Goal: Task Accomplishment & Management: Manage account settings

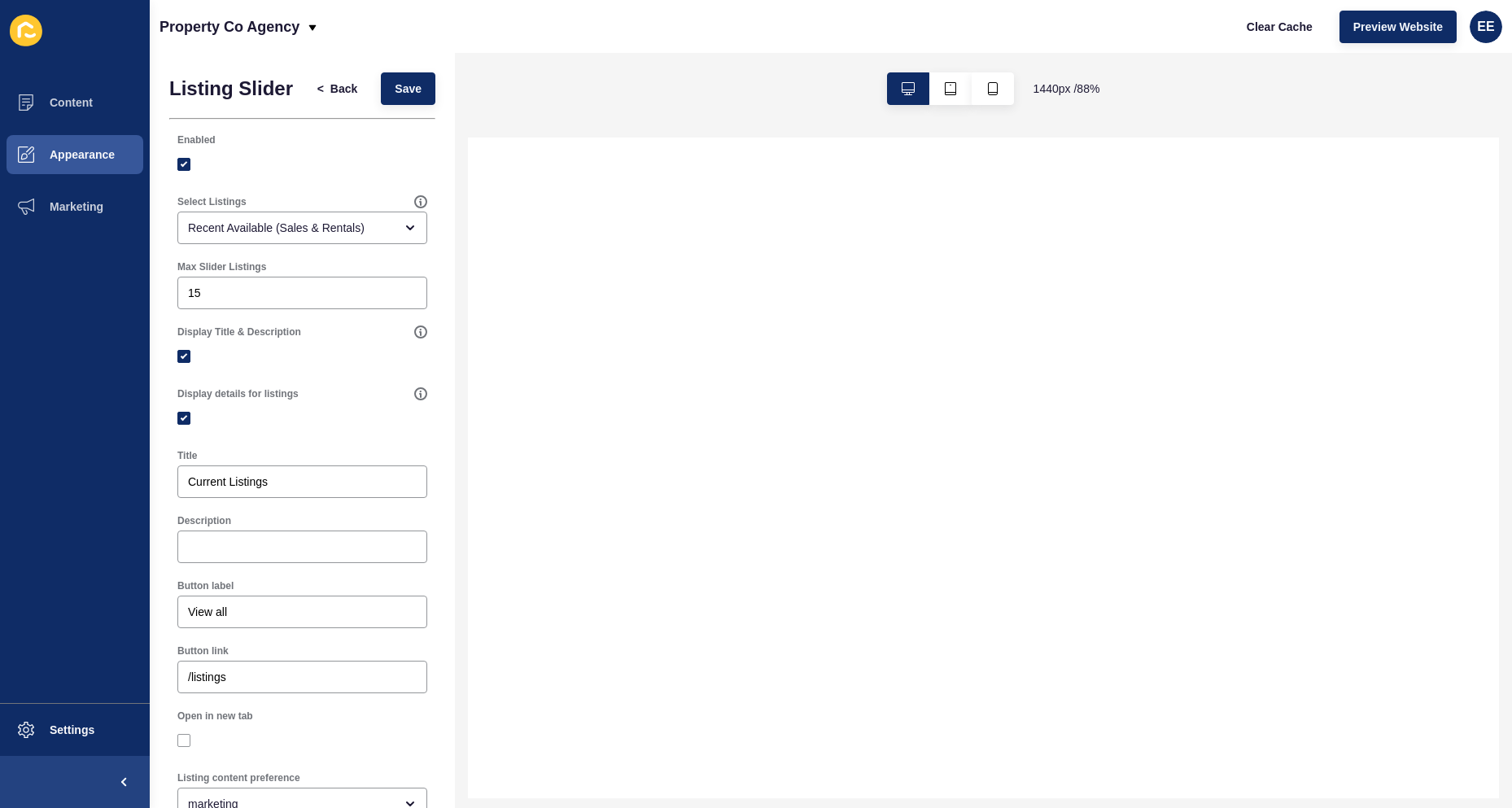
select select
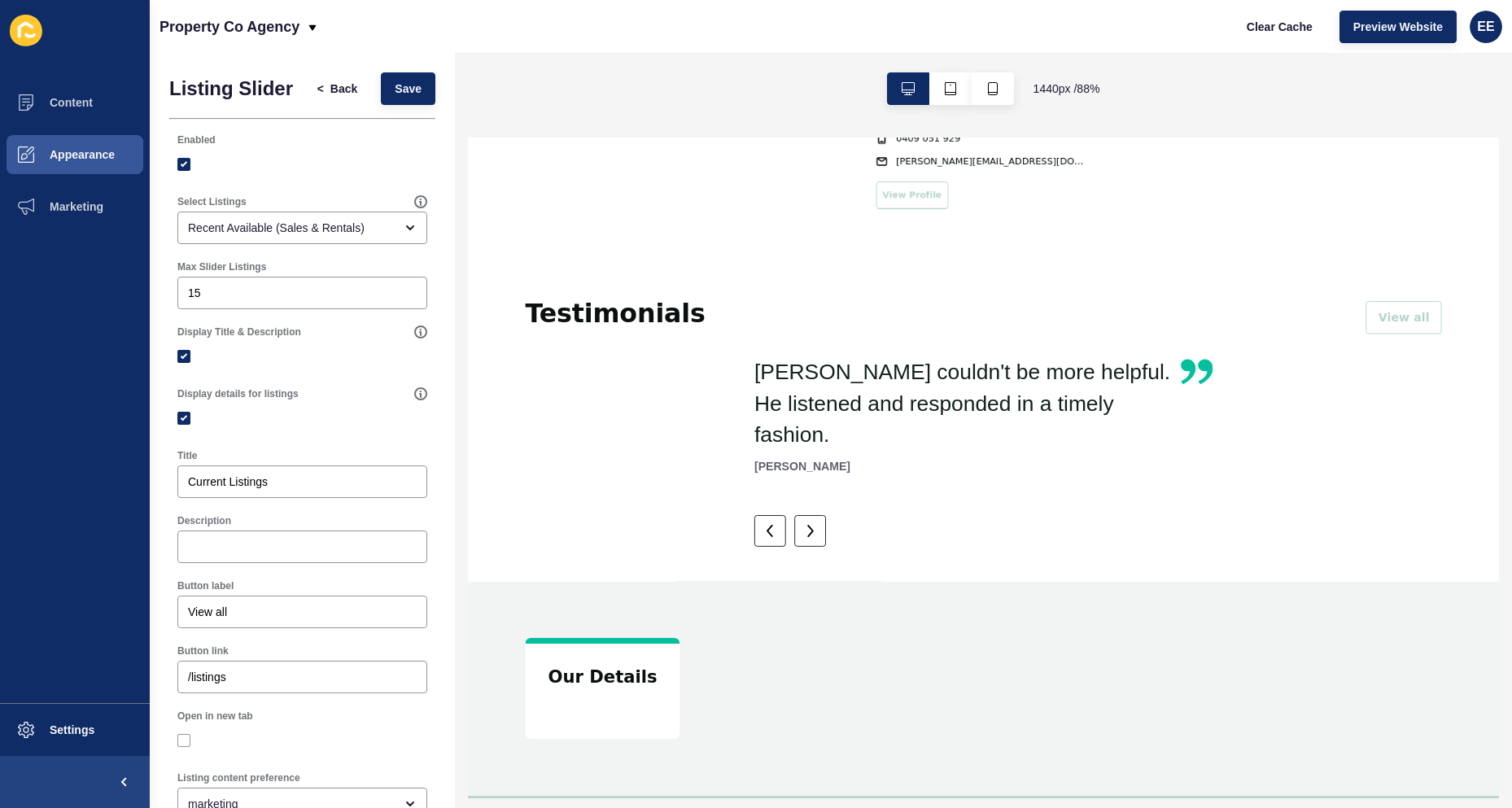
scroll to position [2106, 0]
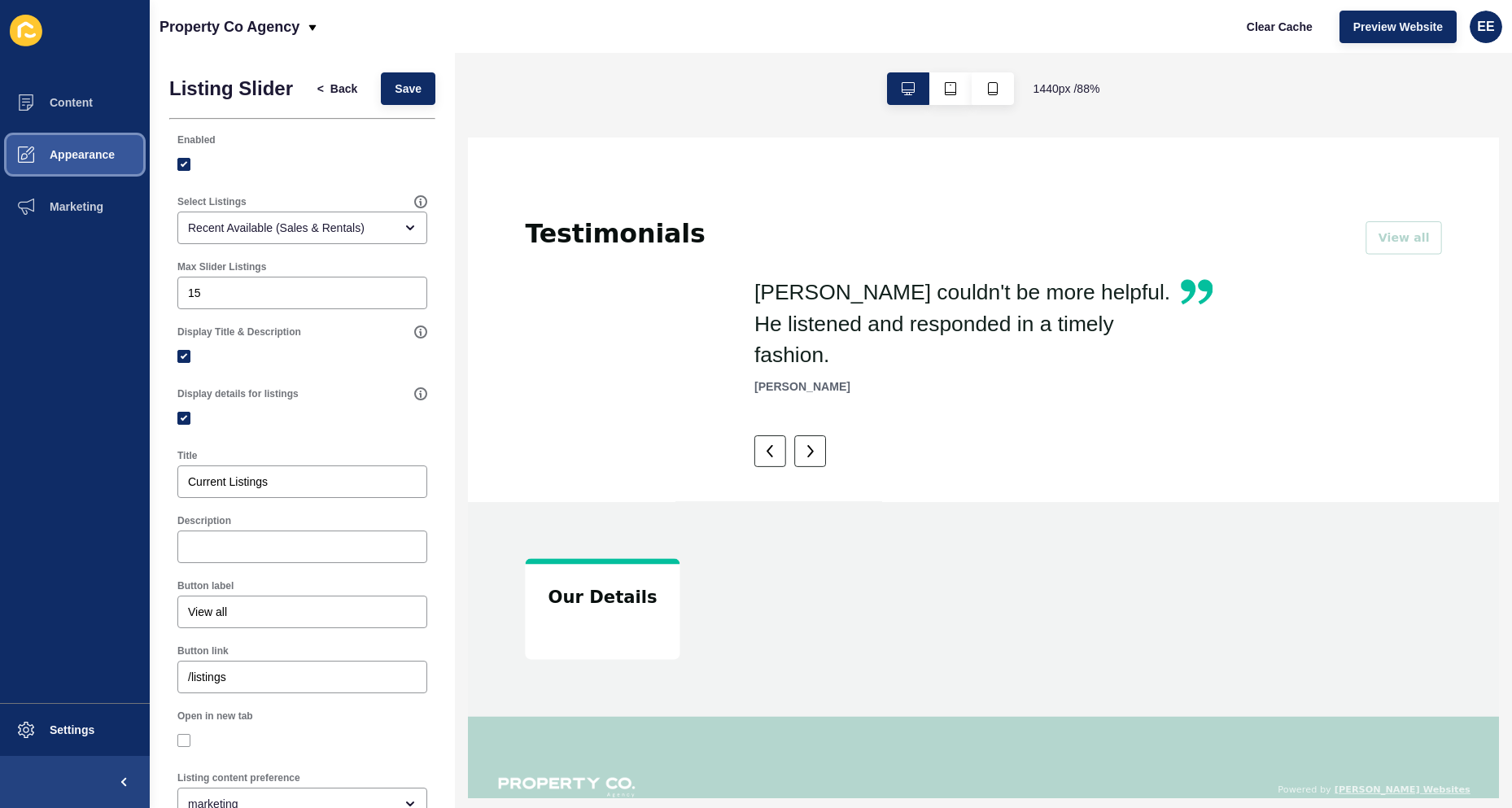
click at [96, 145] on button "Appearance" at bounding box center [75, 154] width 150 height 52
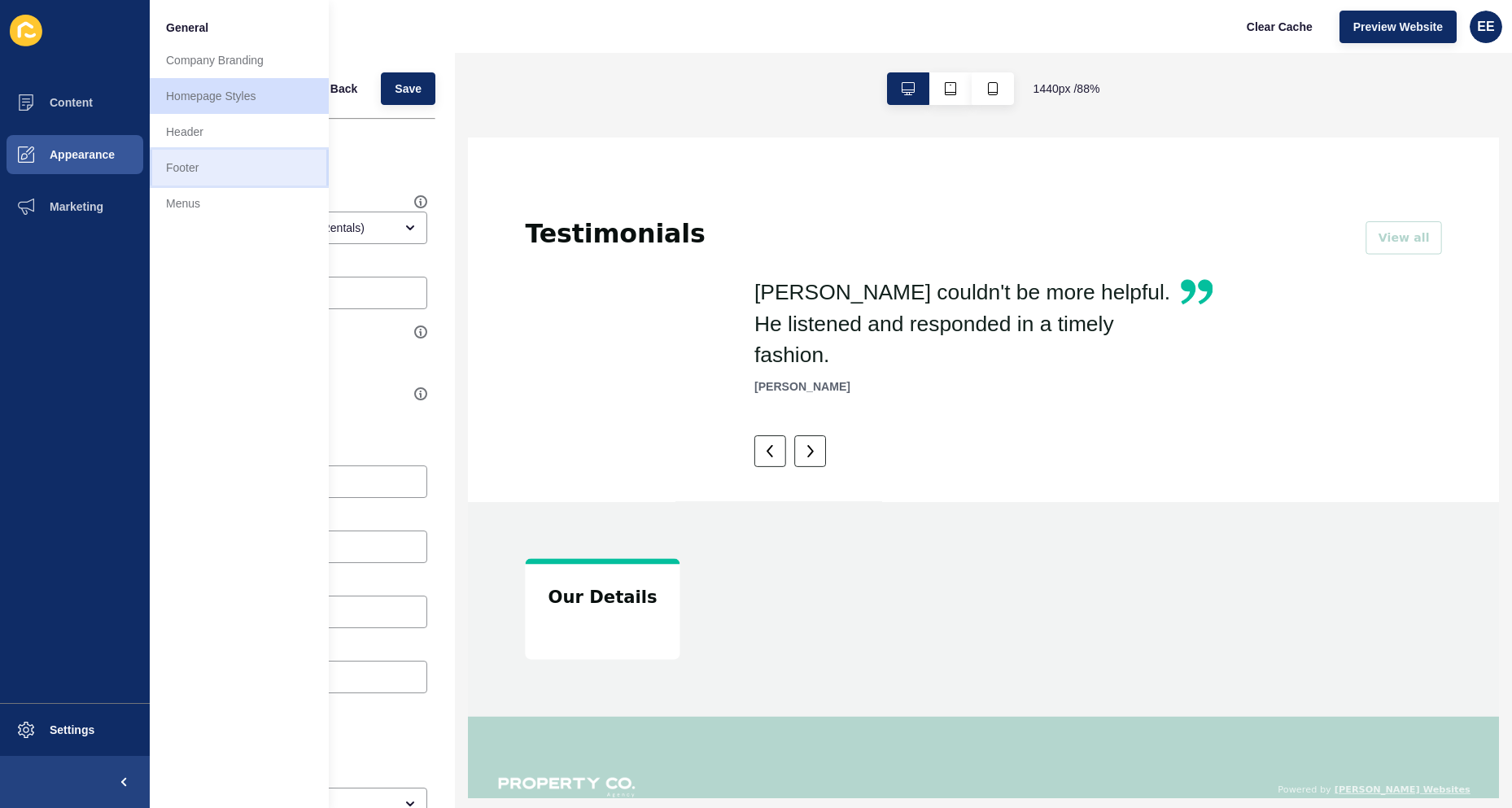
click at [212, 166] on link "Footer" at bounding box center [239, 168] width 179 height 36
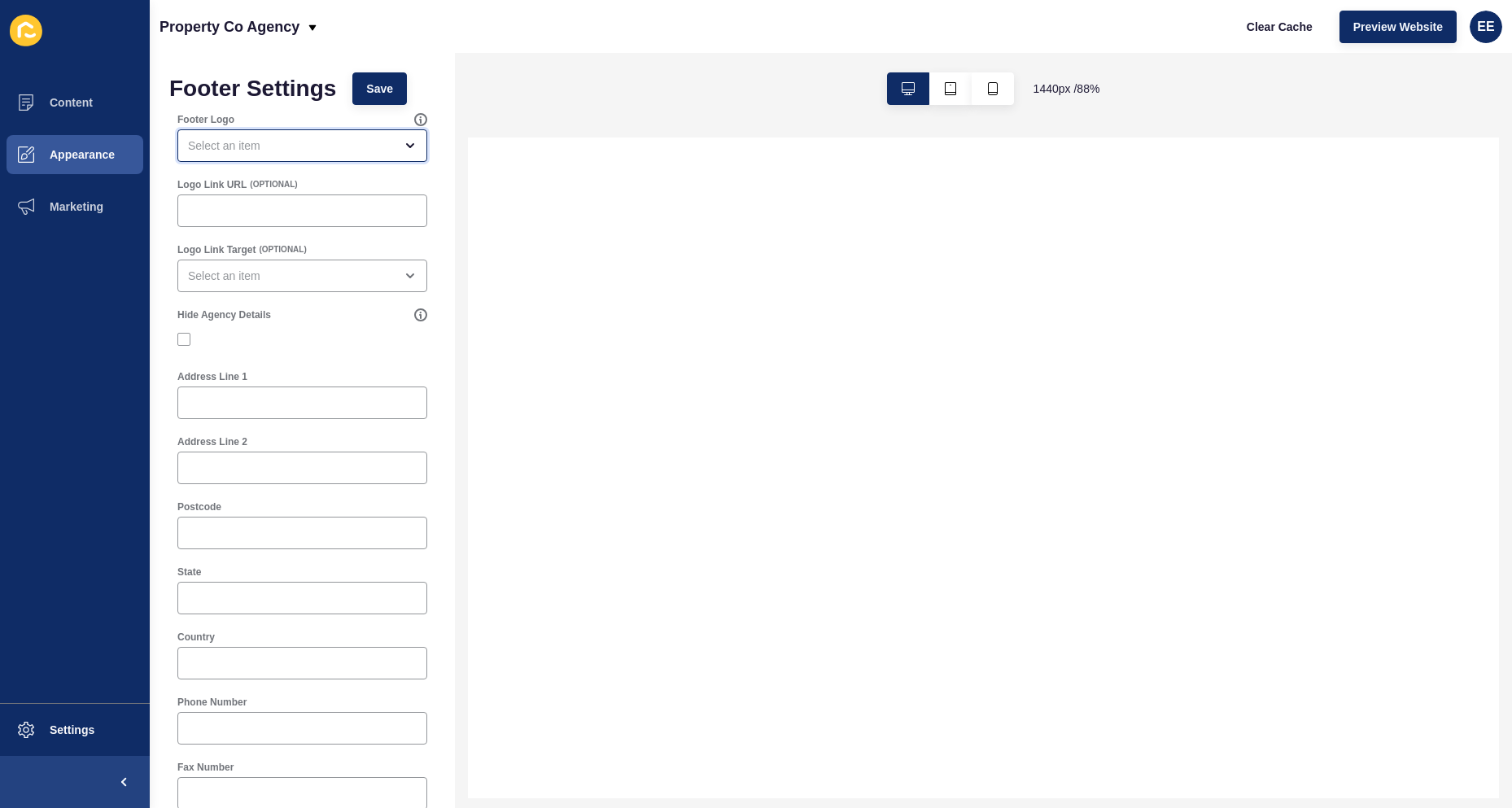
click at [327, 156] on div "open menu" at bounding box center [302, 145] width 250 height 33
click at [283, 184] on span "Primary Logo" at bounding box center [296, 186] width 211 height 16
type input "Primary Logo"
select select
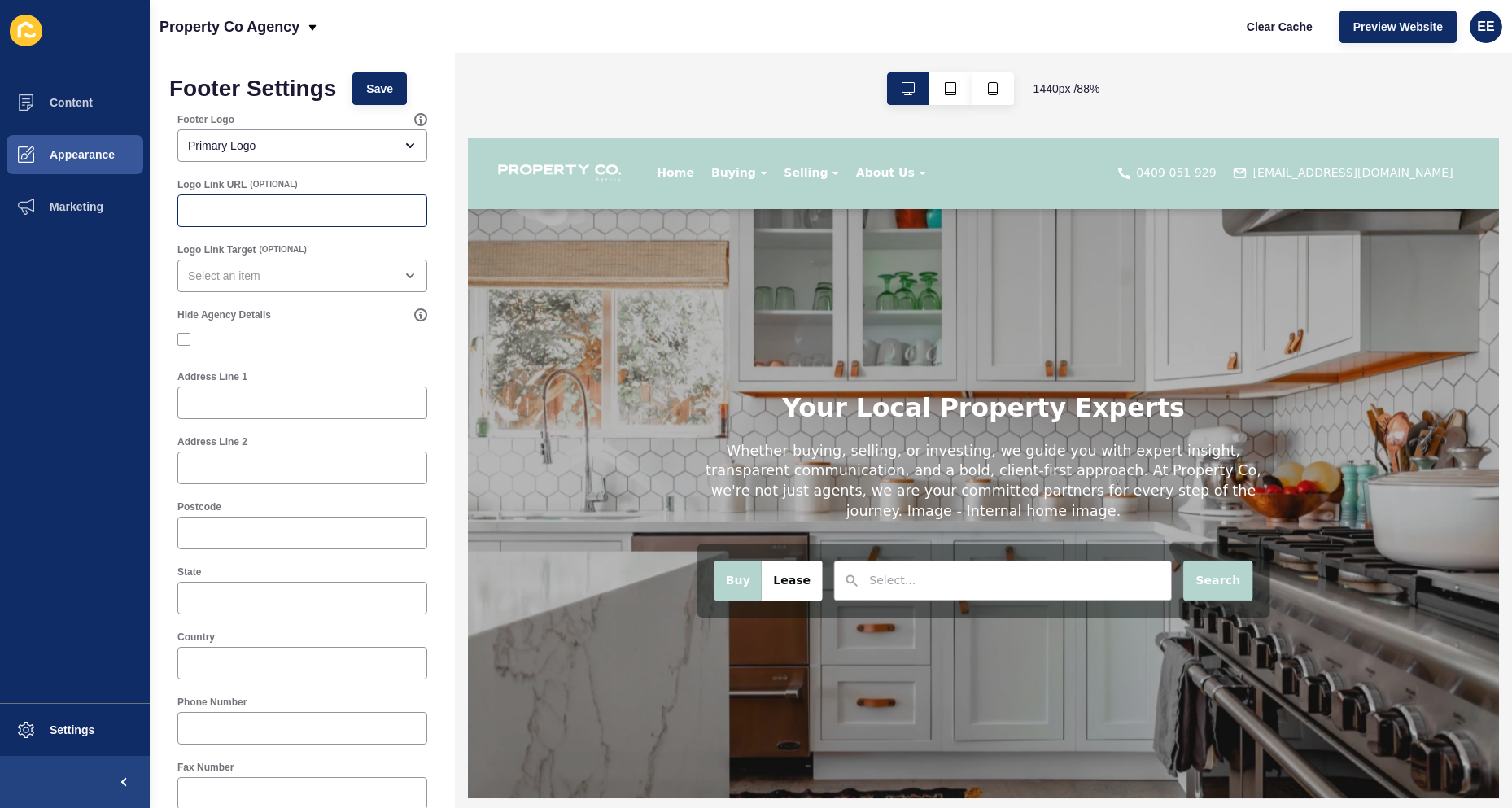
click at [310, 219] on div at bounding box center [302, 210] width 250 height 33
click at [273, 275] on div "open menu" at bounding box center [291, 275] width 206 height 16
click at [360, 277] on div "close menu" at bounding box center [291, 275] width 206 height 16
click at [306, 286] on div "open menu" at bounding box center [302, 275] width 250 height 33
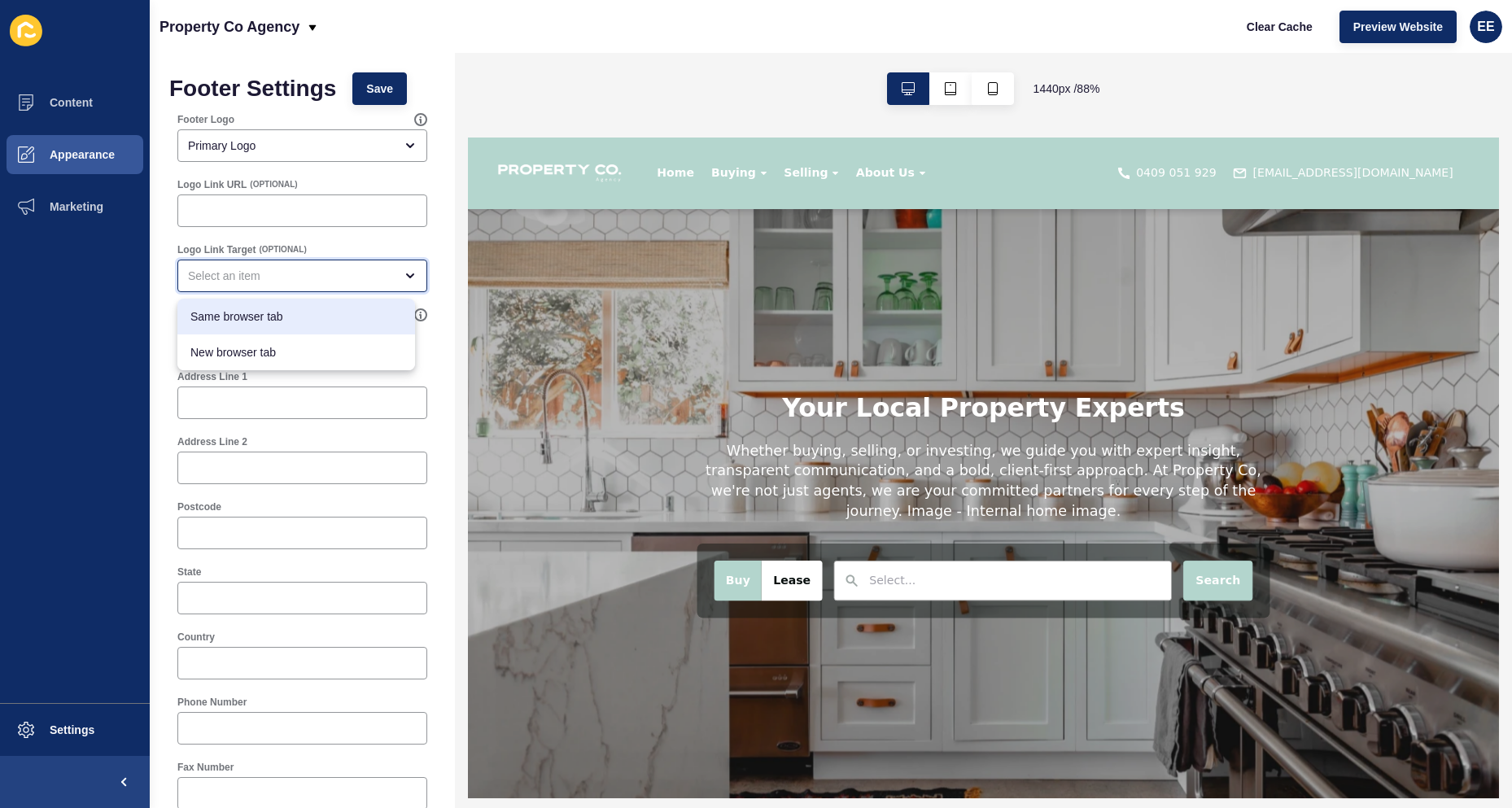
drag, startPoint x: 291, startPoint y: 324, endPoint x: 432, endPoint y: 346, distance: 142.7
click at [295, 323] on span "Same browser tab" at bounding box center [296, 317] width 211 height 16
type input "Same browser tab"
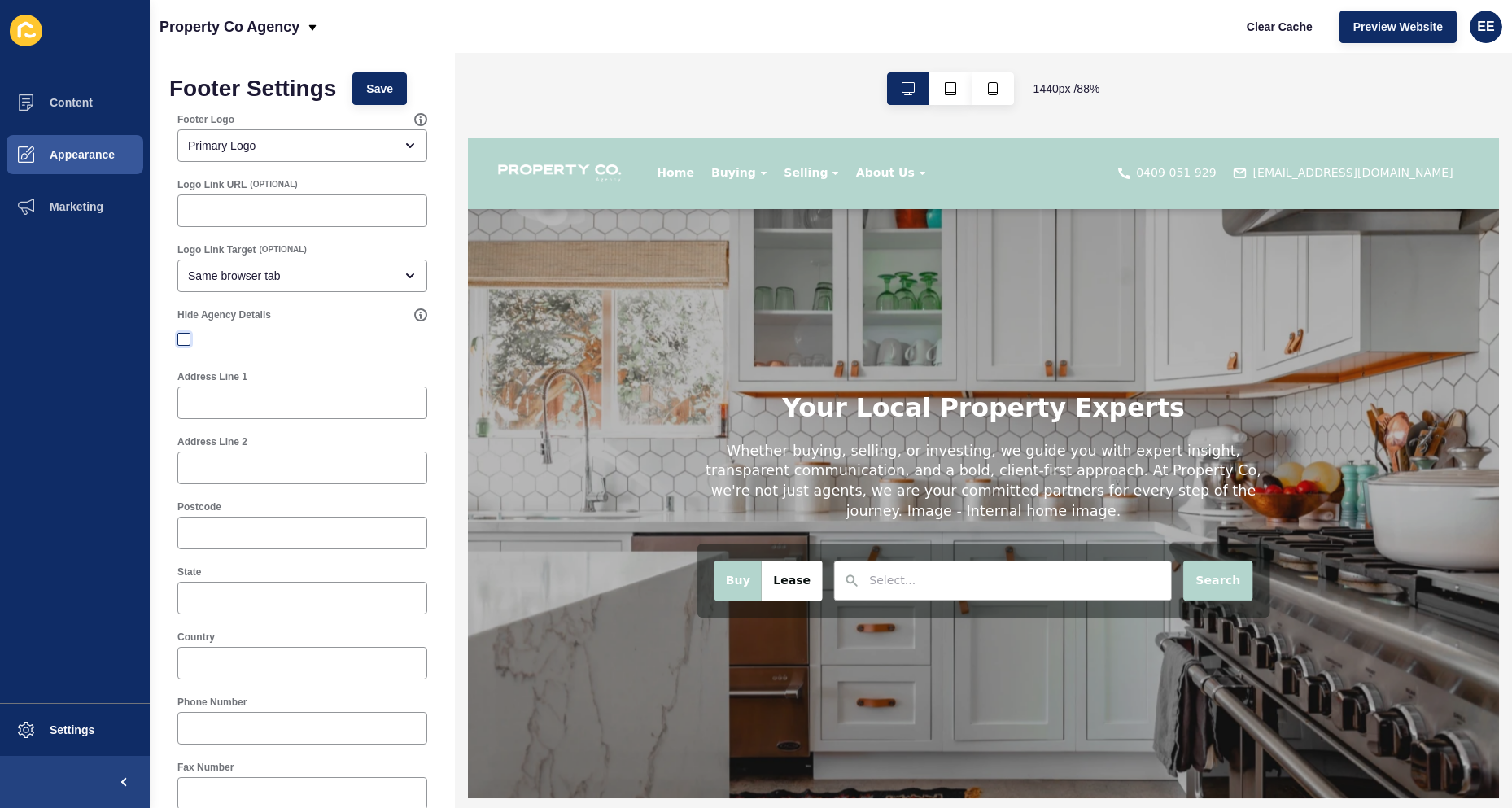
click at [179, 338] on label at bounding box center [183, 338] width 13 height 13
click at [180, 338] on input "Hide Agency Details" at bounding box center [185, 339] width 11 height 11
checkbox input "true"
click at [318, 403] on input "Address Line 1" at bounding box center [303, 403] width 229 height 16
paste input "PO Box 2737 Bundaberg"
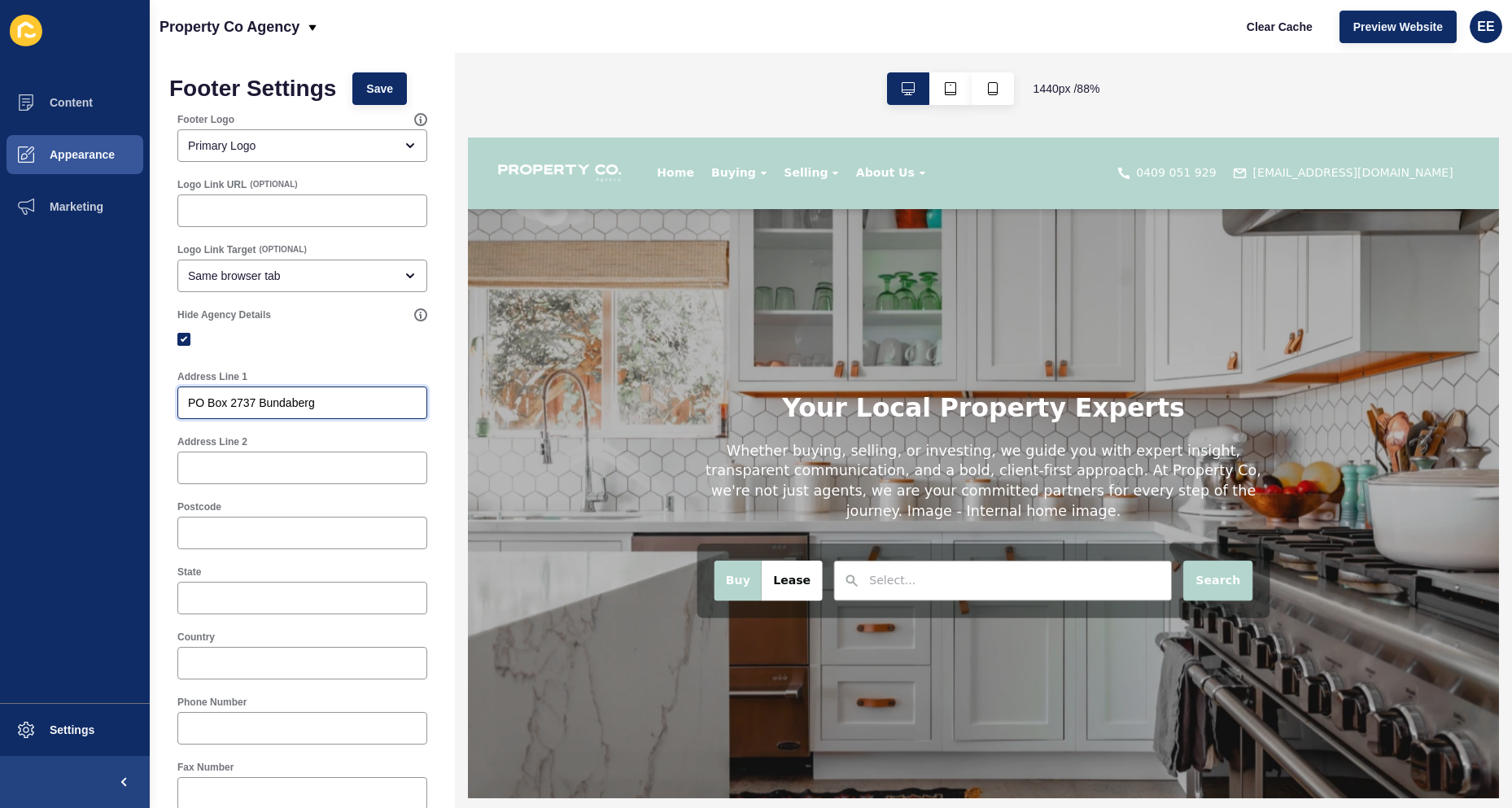
type input "PO Box 2737 Bundaberg"
click at [253, 589] on div at bounding box center [302, 598] width 250 height 33
paste input "QLD"
type input "QLD"
click at [281, 663] on input "Country" at bounding box center [303, 663] width 229 height 16
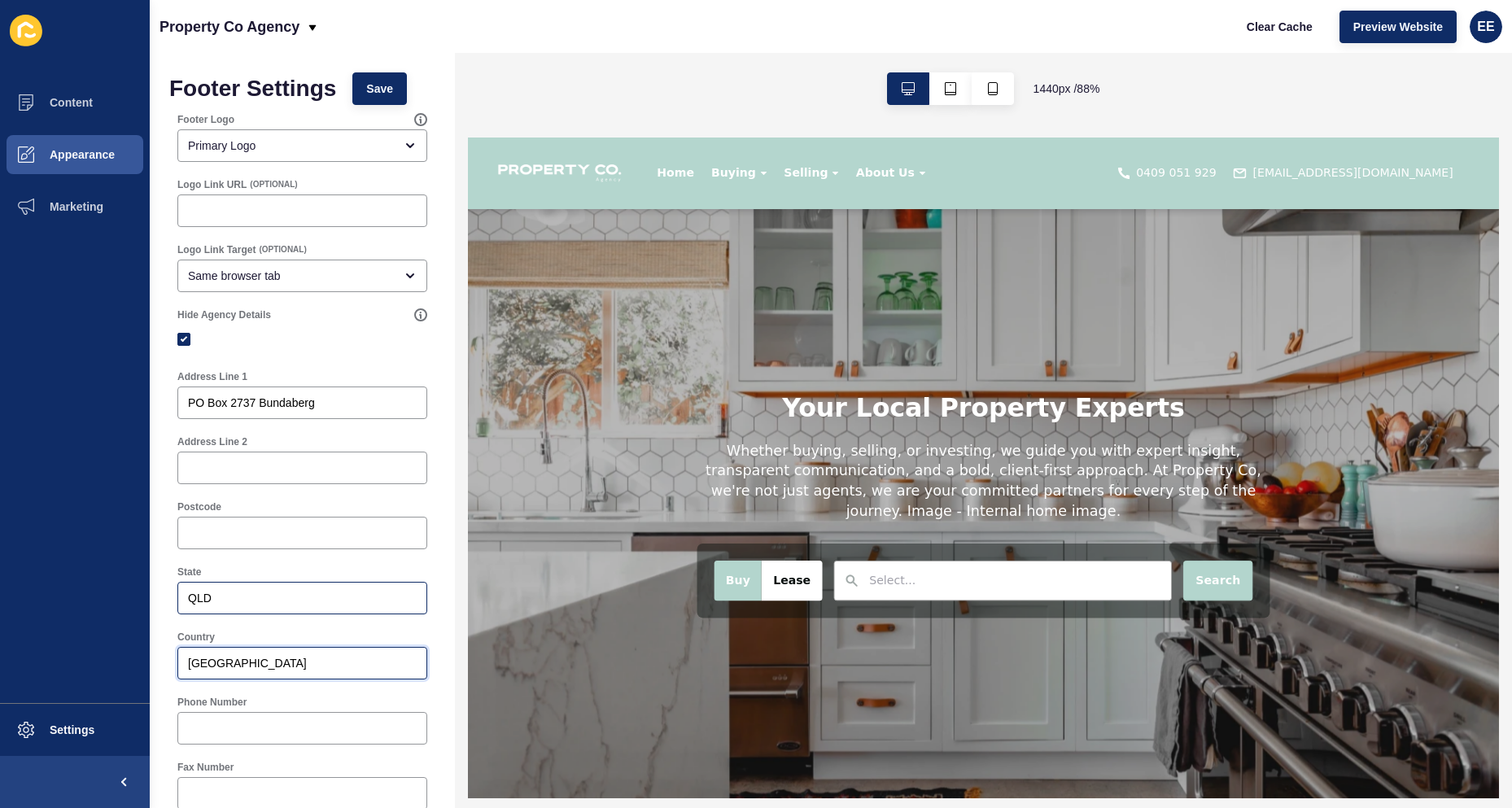
type input "[GEOGRAPHIC_DATA]"
click at [252, 588] on div "QLD" at bounding box center [302, 598] width 250 height 33
type input "Q"
type input "u"
type input "[GEOGRAPHIC_DATA]"
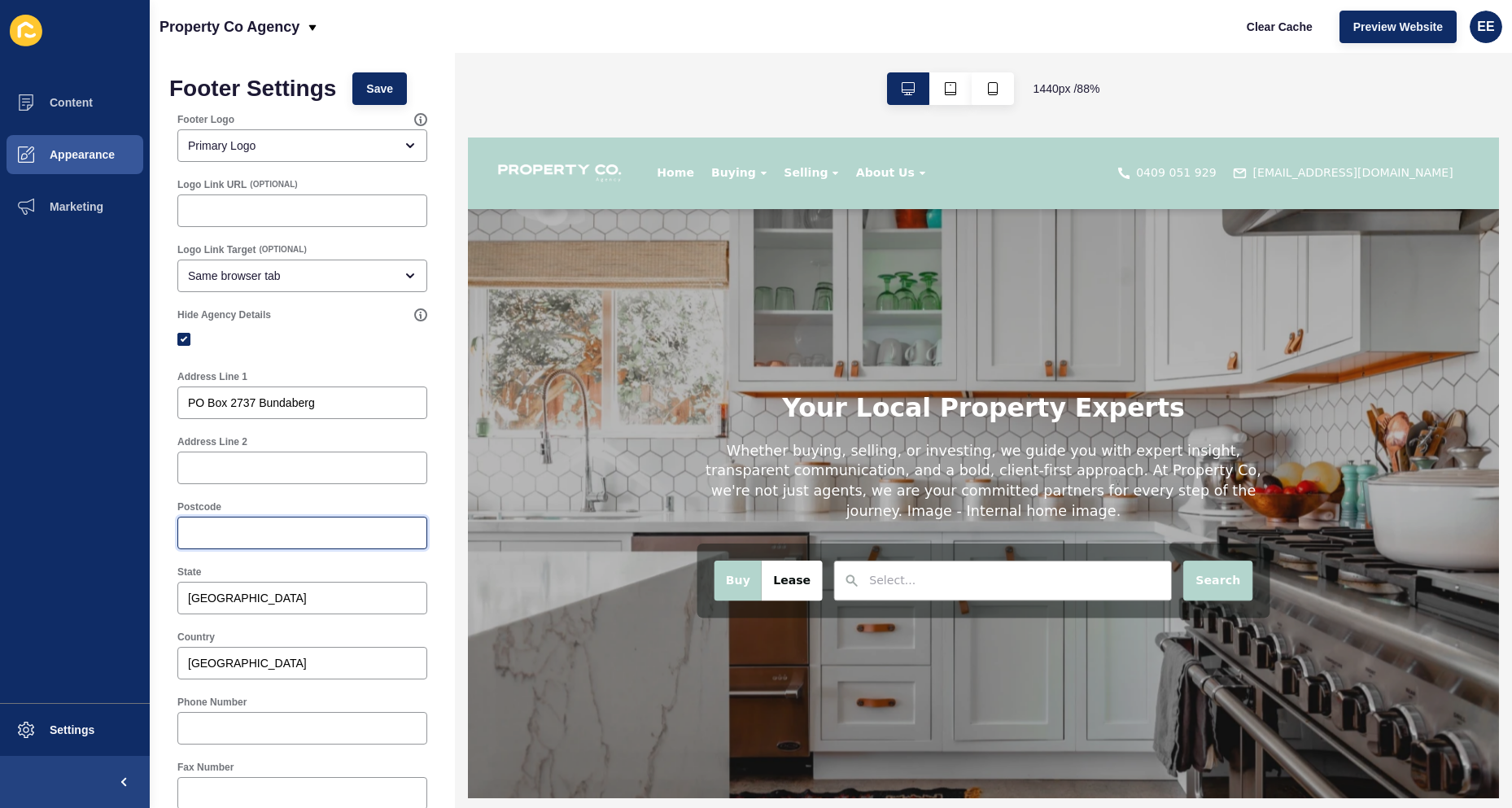
click at [309, 532] on input "Postcode" at bounding box center [303, 533] width 229 height 16
paste input "4670"
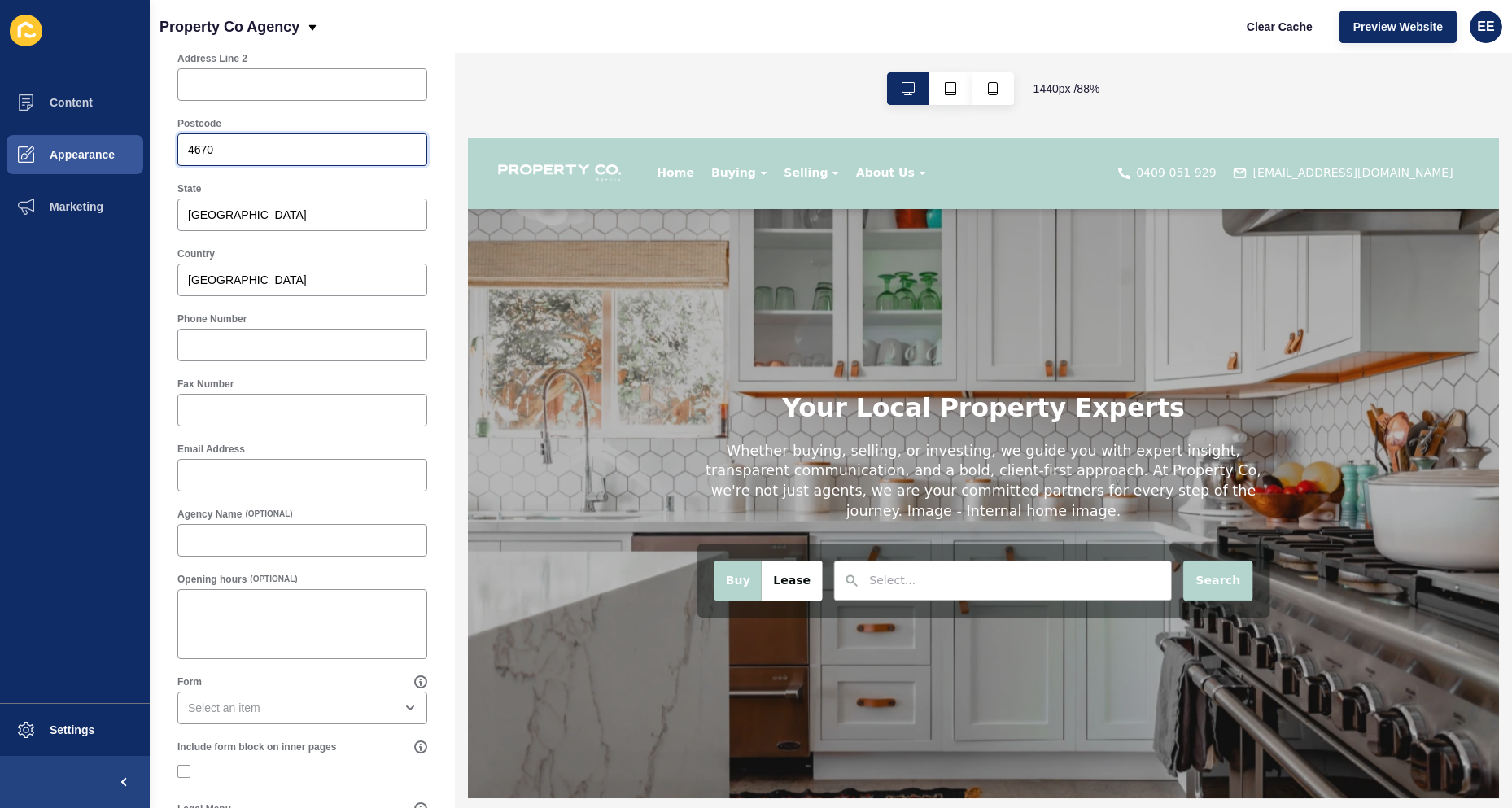
scroll to position [406, 0]
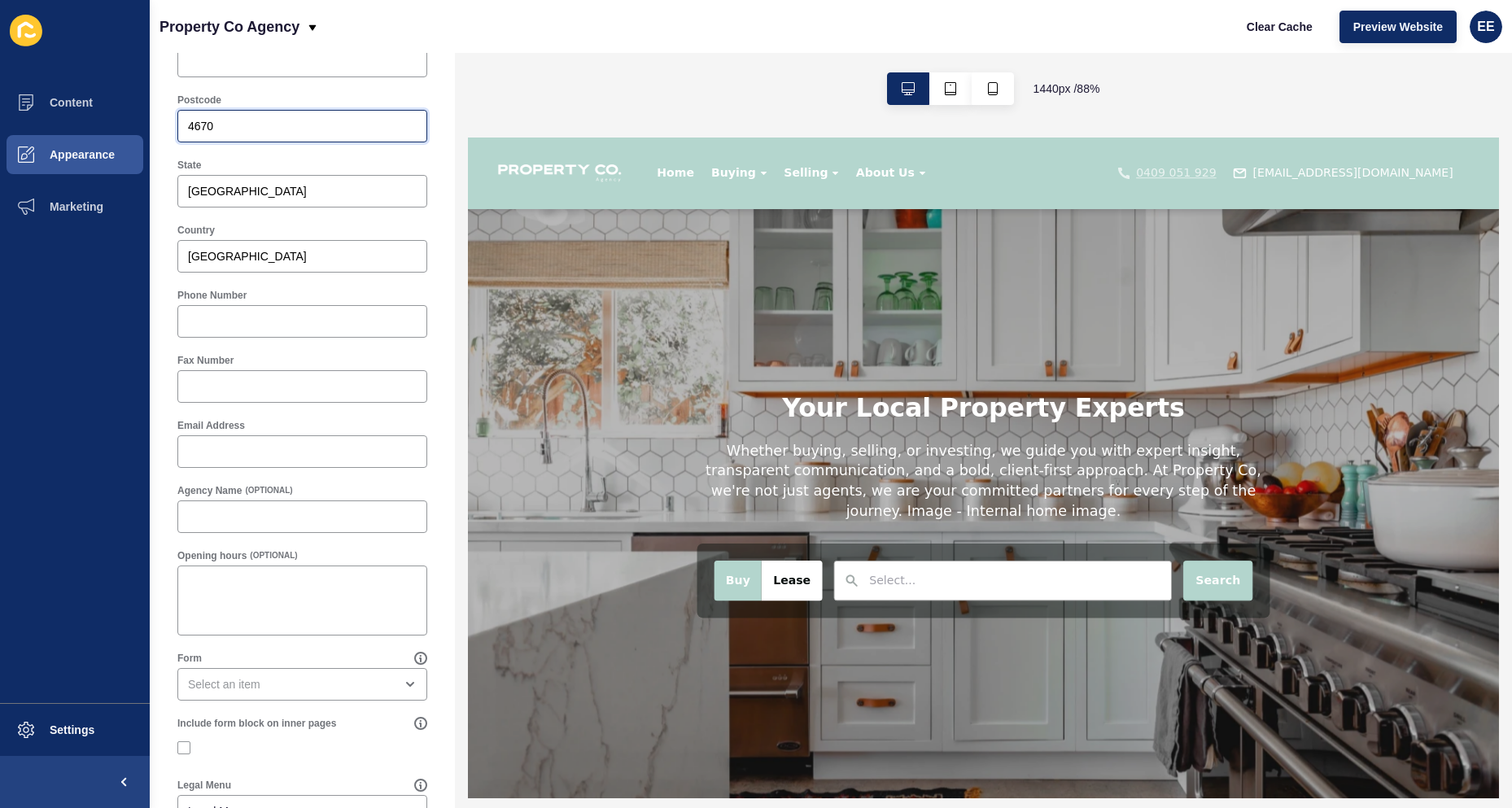
type input "4670"
click at [262, 313] on div at bounding box center [302, 321] width 250 height 33
paste input "0409 051 929"
type input "0409 051 929"
click at [253, 453] on input "Email Address" at bounding box center [303, 452] width 229 height 16
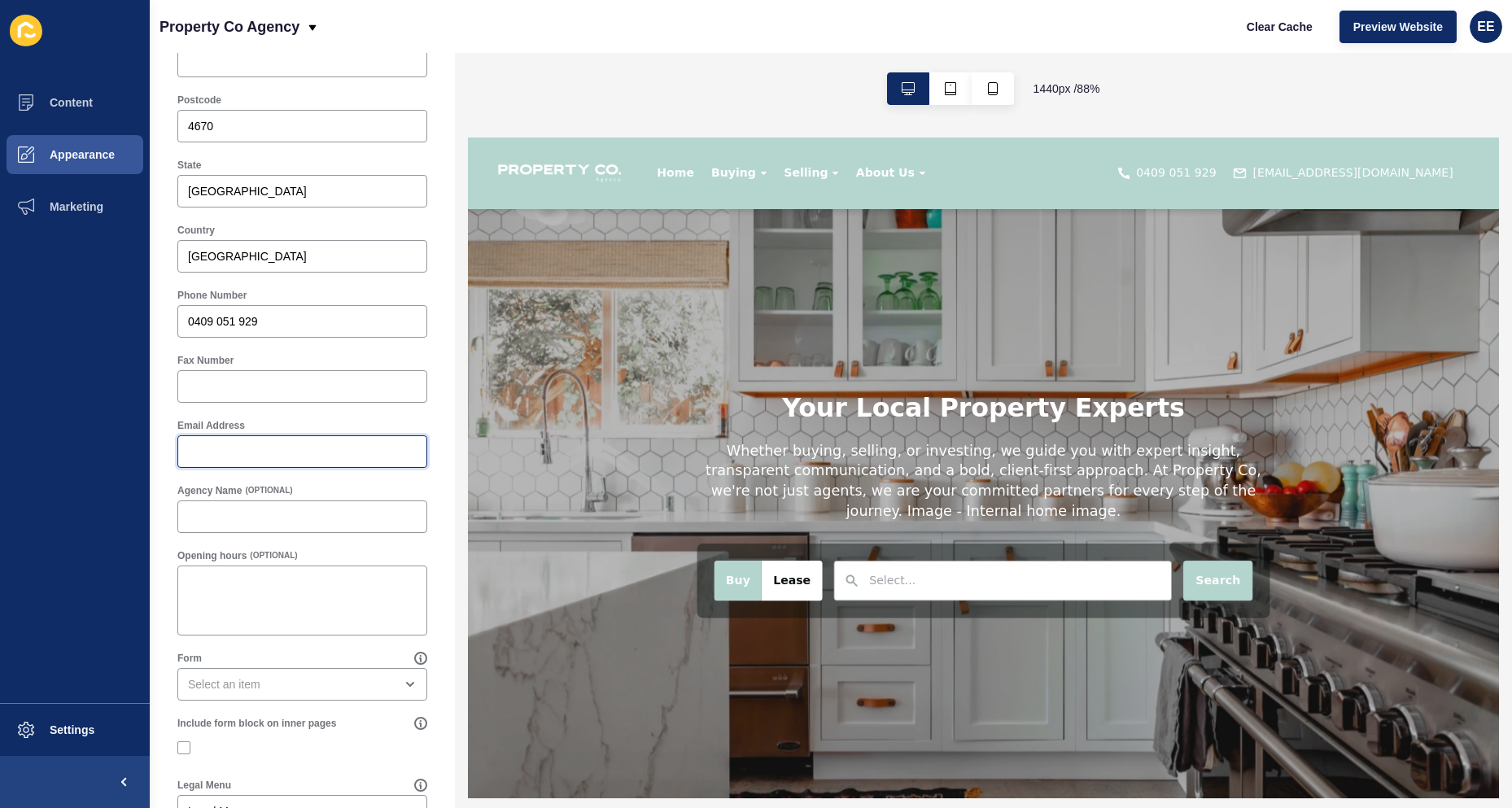
paste input "[EMAIL_ADDRESS][DOMAIN_NAME]"
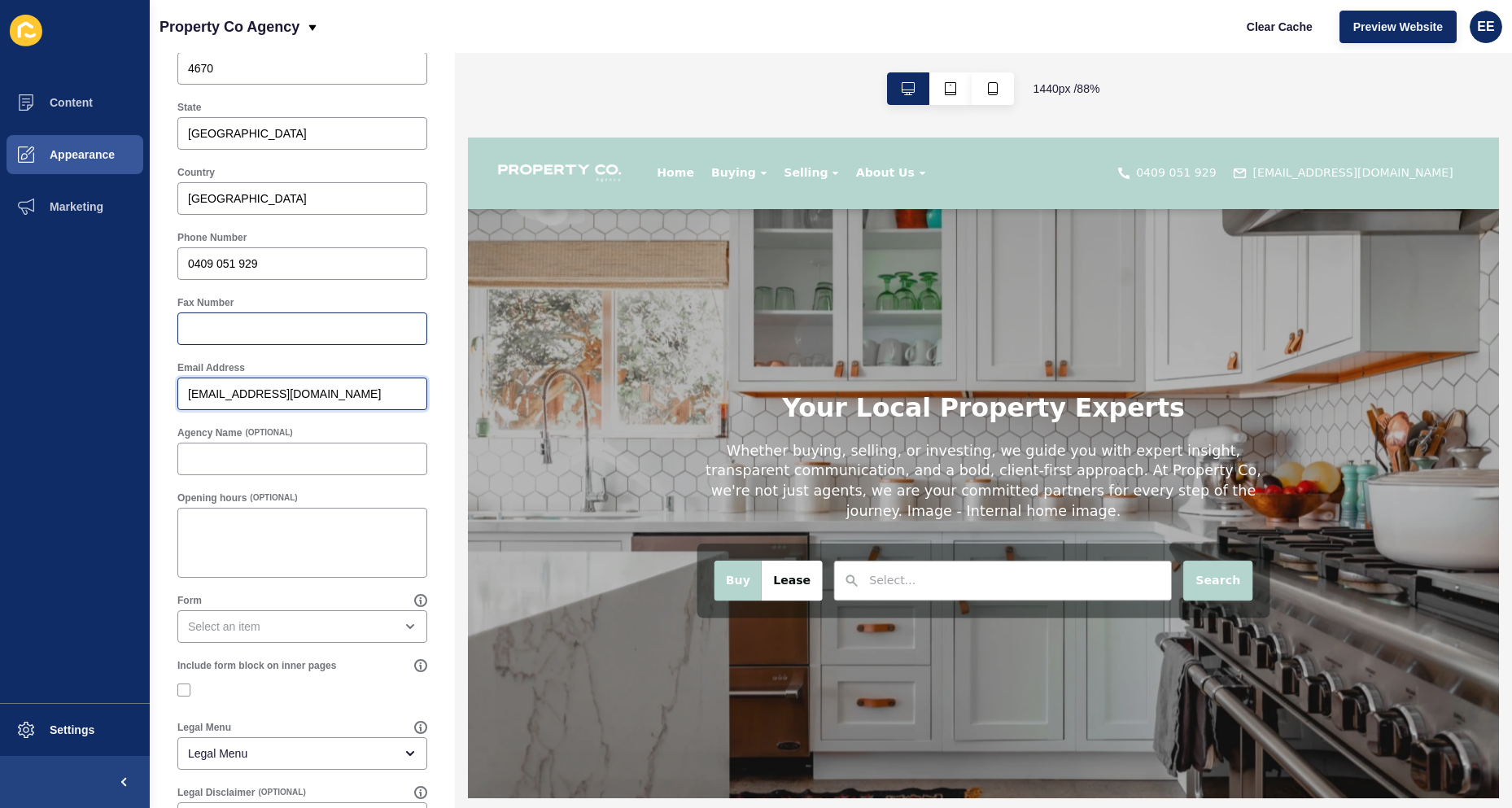
scroll to position [556, 0]
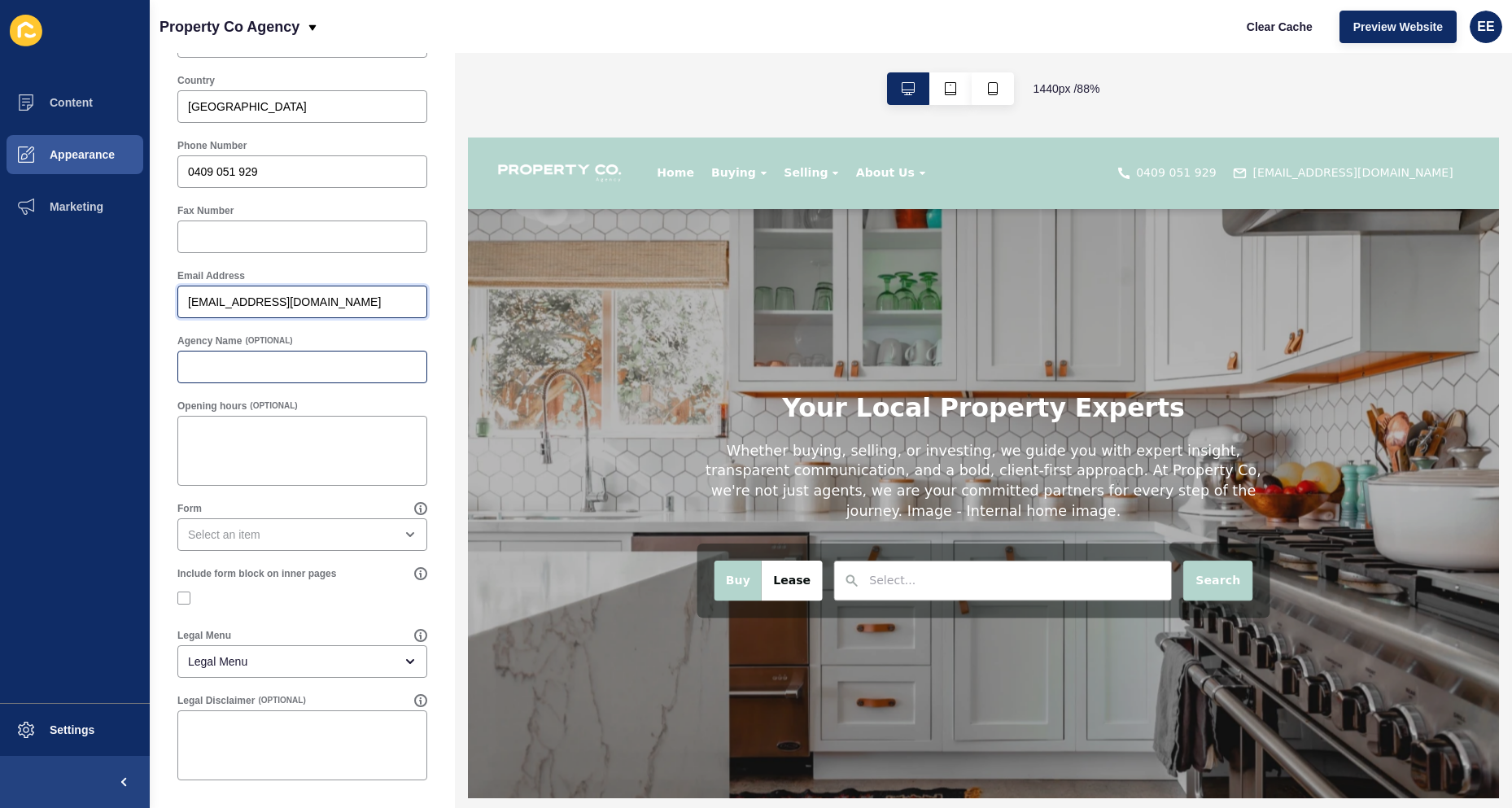
type input "[EMAIL_ADDRESS][DOMAIN_NAME]"
click at [327, 369] on input "Agency Name" at bounding box center [303, 367] width 229 height 16
type input "Property Co Agency"
click at [282, 458] on textarea "Opening hours" at bounding box center [302, 451] width 245 height 65
type textarea "8:00 AM - 9:00 AM"
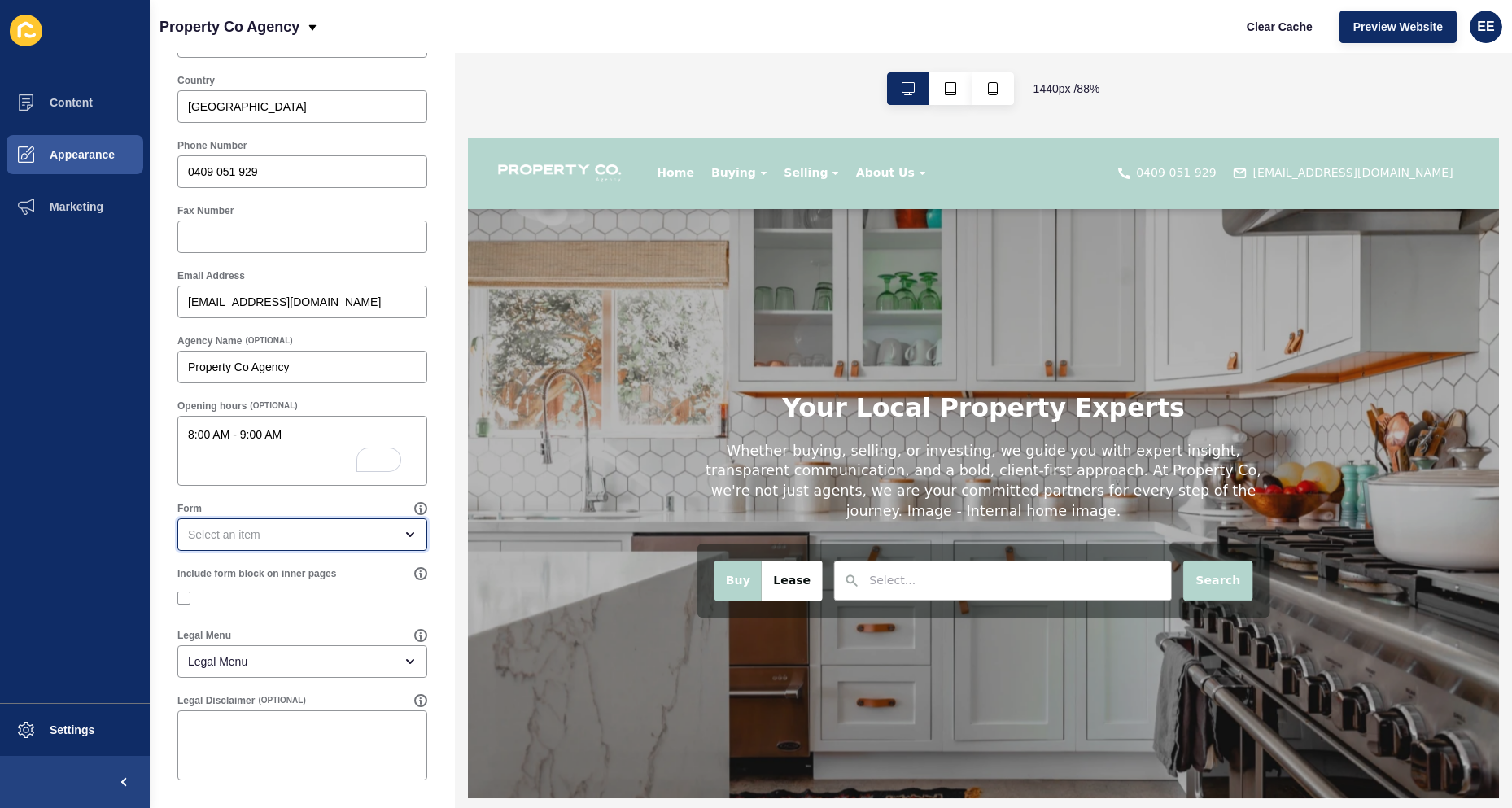
click at [289, 538] on div "open menu" at bounding box center [291, 535] width 206 height 16
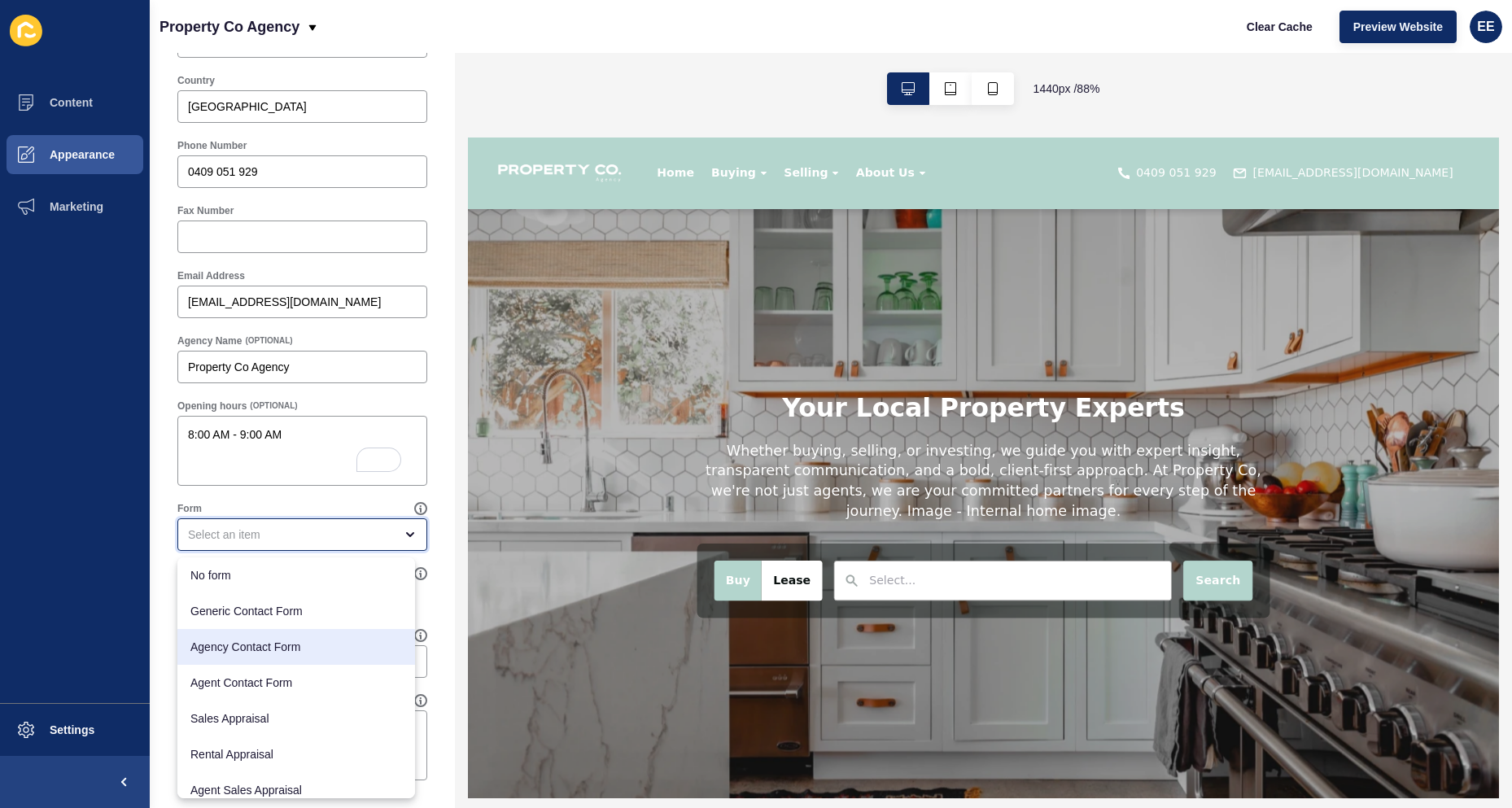
click at [301, 640] on span "Agency Contact Form" at bounding box center [296, 647] width 211 height 16
type input "Agency Contact Form"
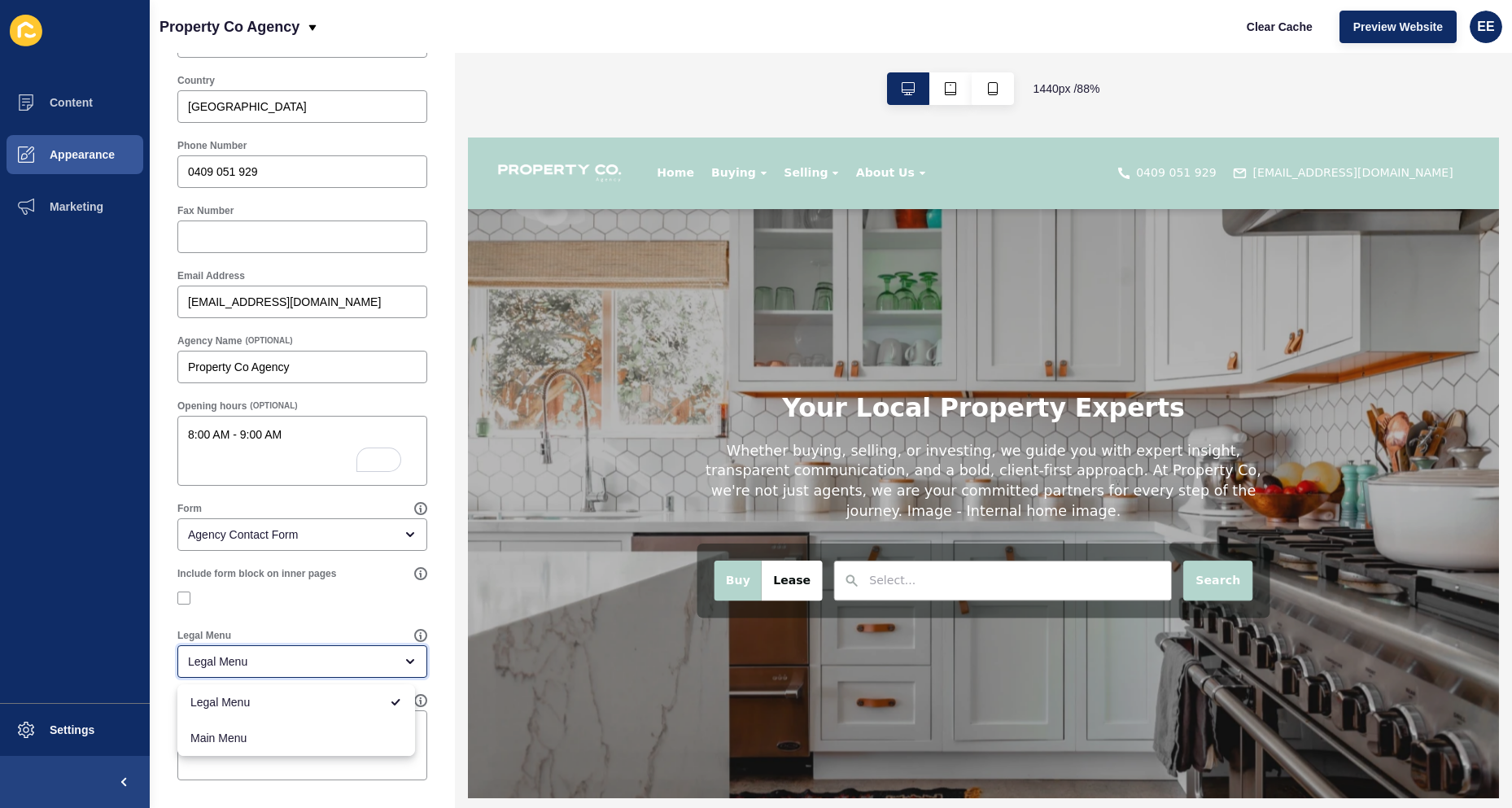
click at [372, 656] on div "Legal Menu" at bounding box center [291, 661] width 206 height 16
click at [365, 602] on div at bounding box center [302, 598] width 250 height 15
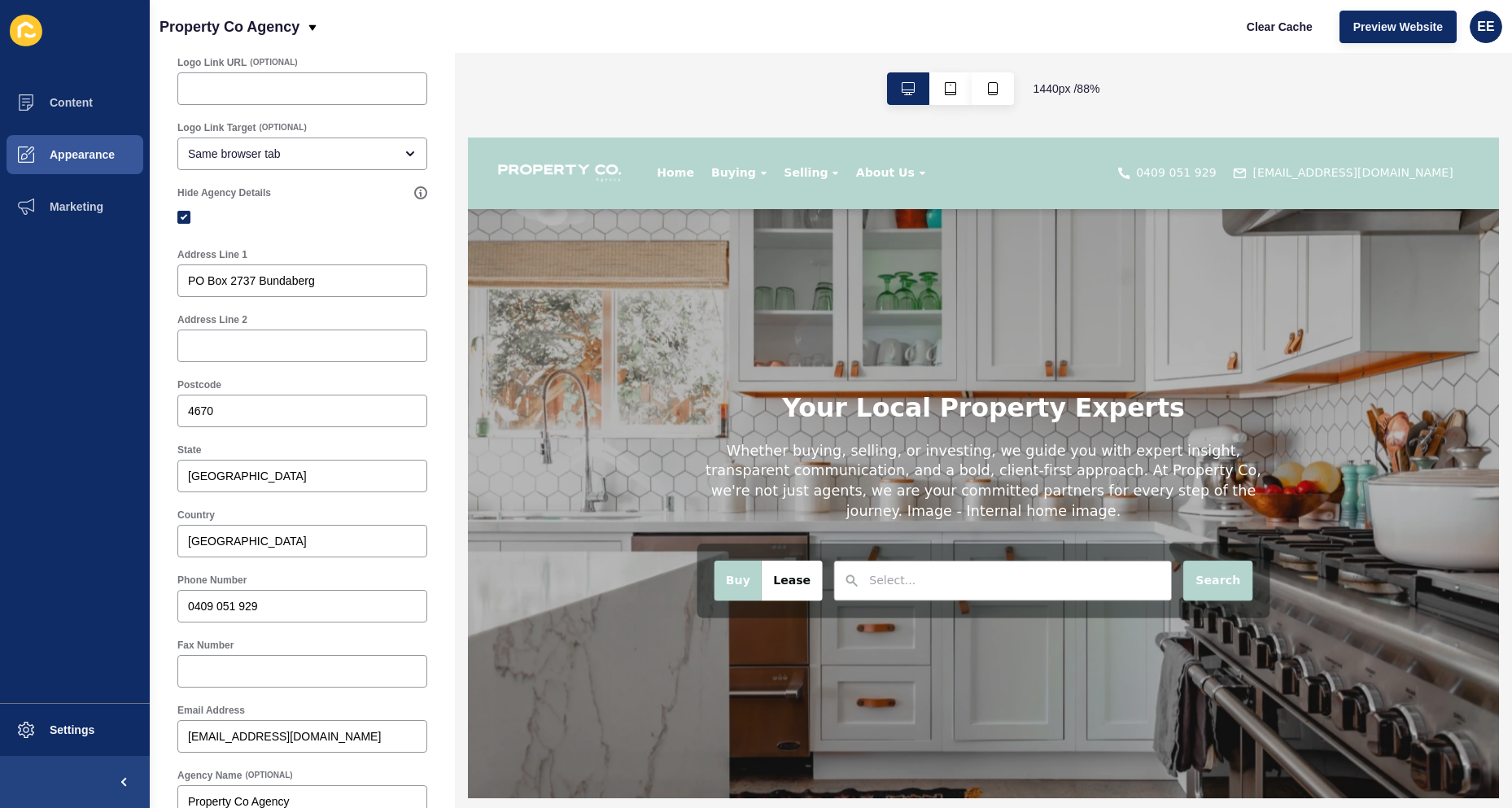
scroll to position [0, 0]
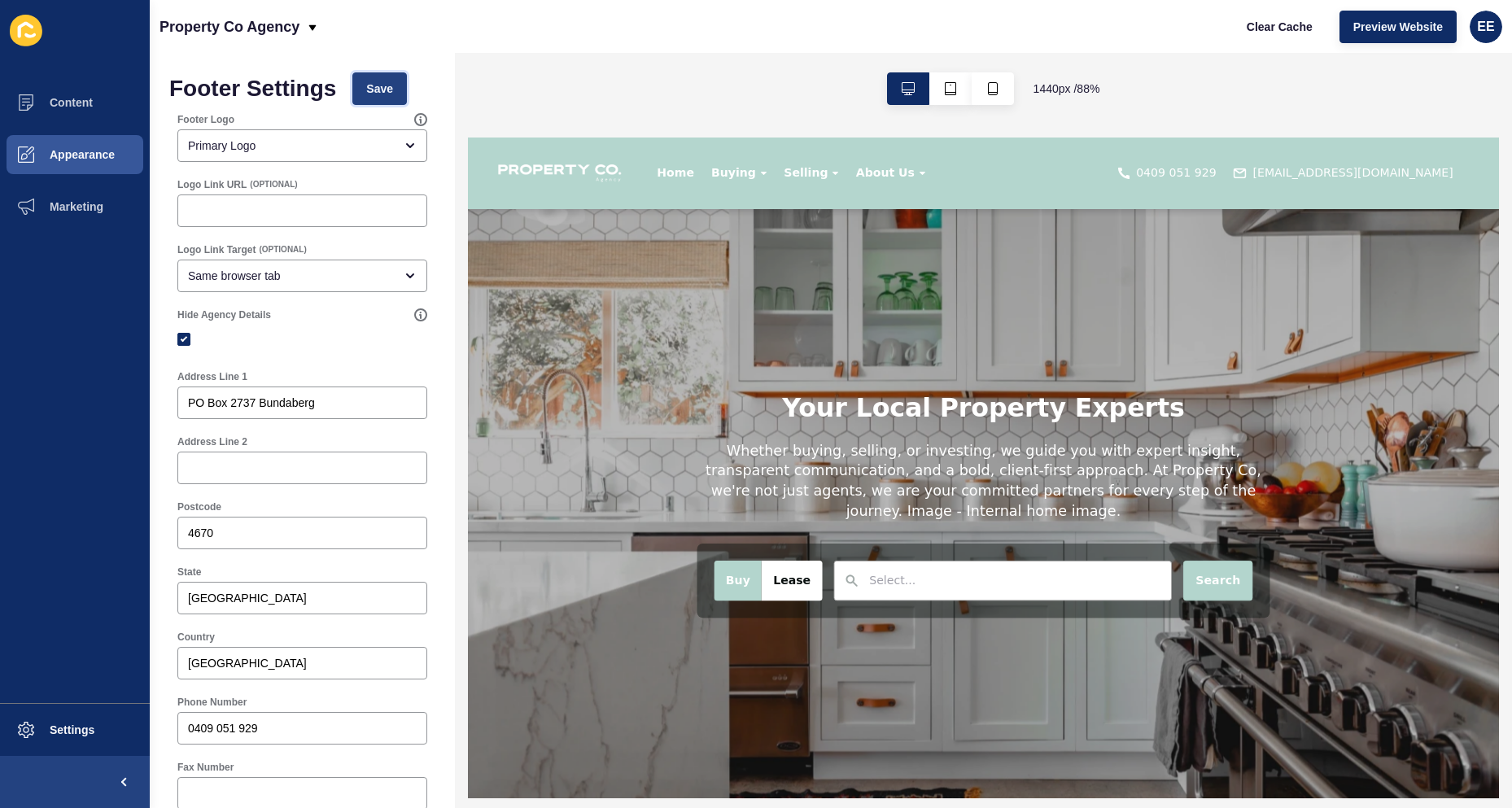
click at [388, 88] on span "Save" at bounding box center [379, 89] width 27 height 16
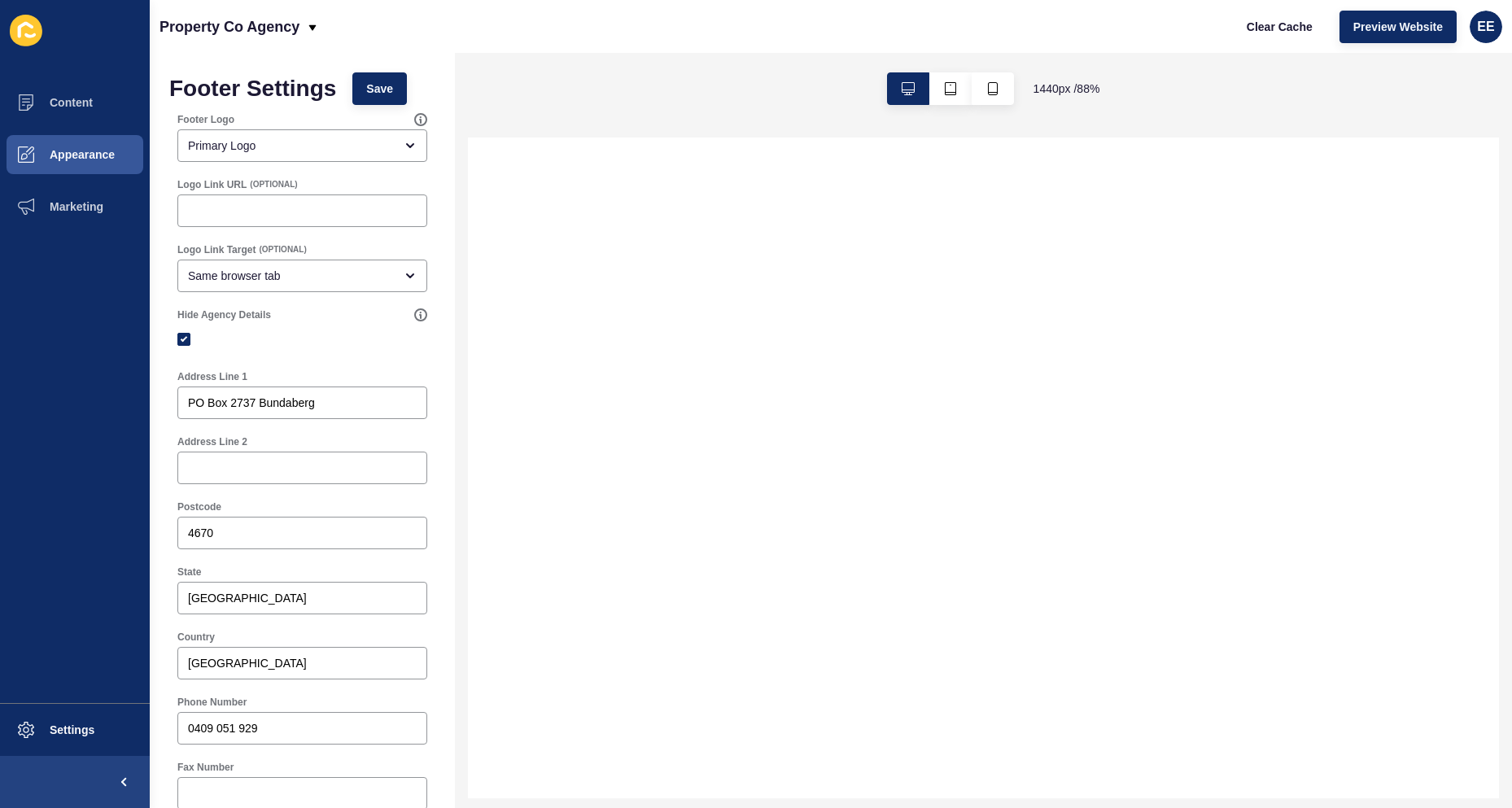
select select
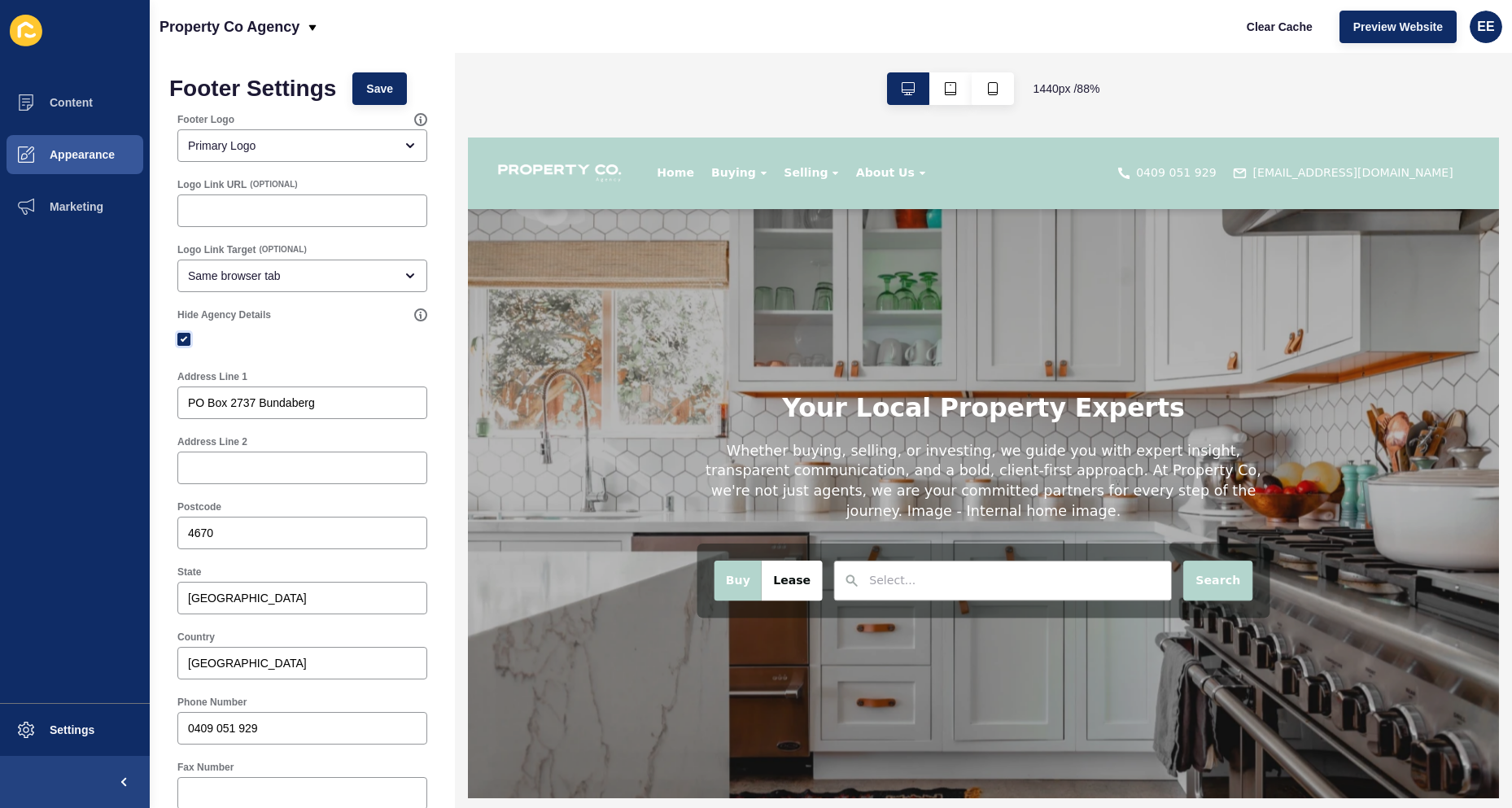
drag, startPoint x: 179, startPoint y: 337, endPoint x: 327, endPoint y: 323, distance: 148.7
click at [180, 337] on label at bounding box center [183, 338] width 13 height 13
click at [180, 337] on input "Hide Agency Details" at bounding box center [185, 339] width 11 height 11
checkbox input "false"
drag, startPoint x: 388, startPoint y: 87, endPoint x: 386, endPoint y: 168, distance: 81.0
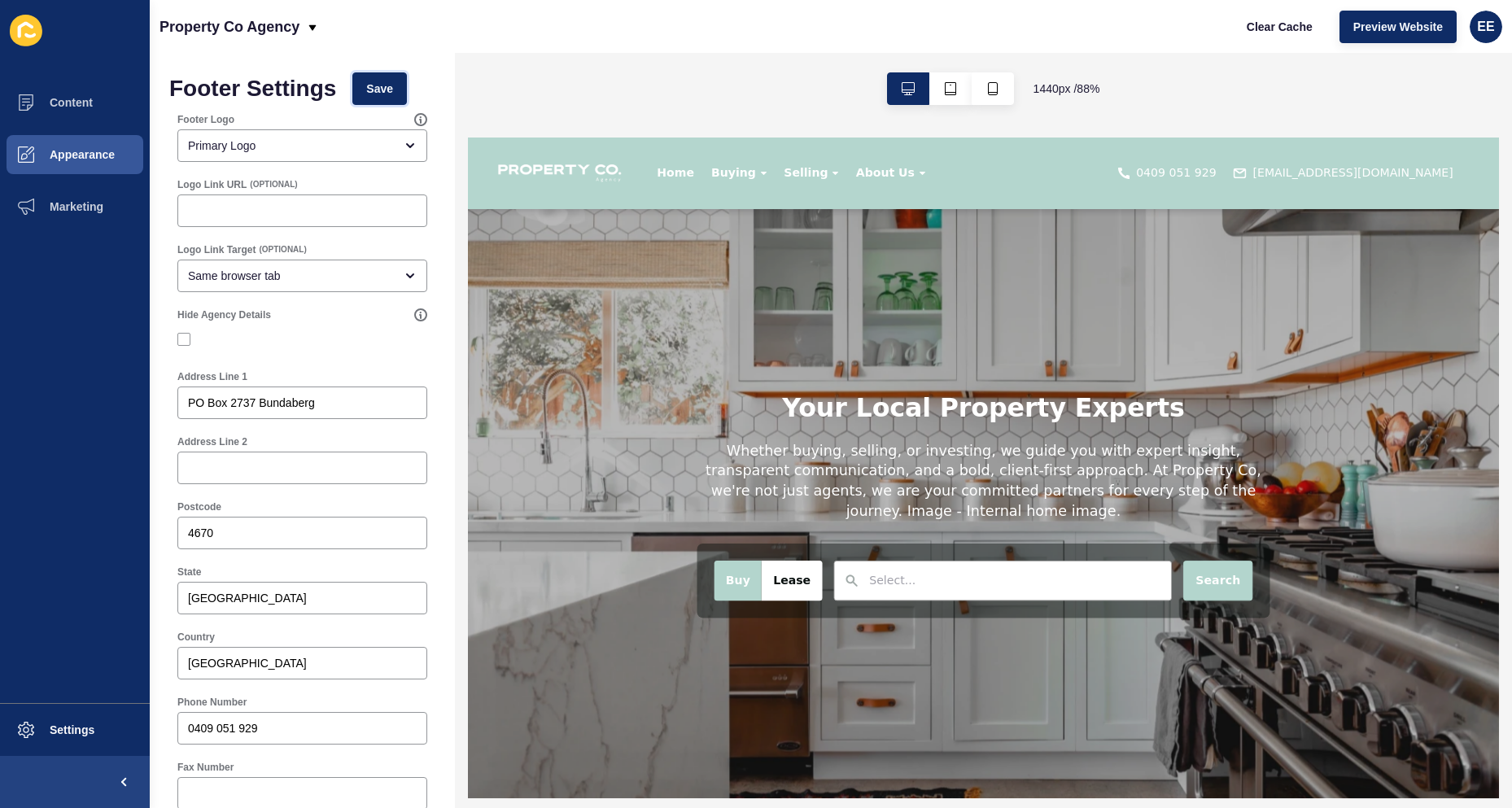
click at [388, 89] on span "Save" at bounding box center [379, 89] width 27 height 16
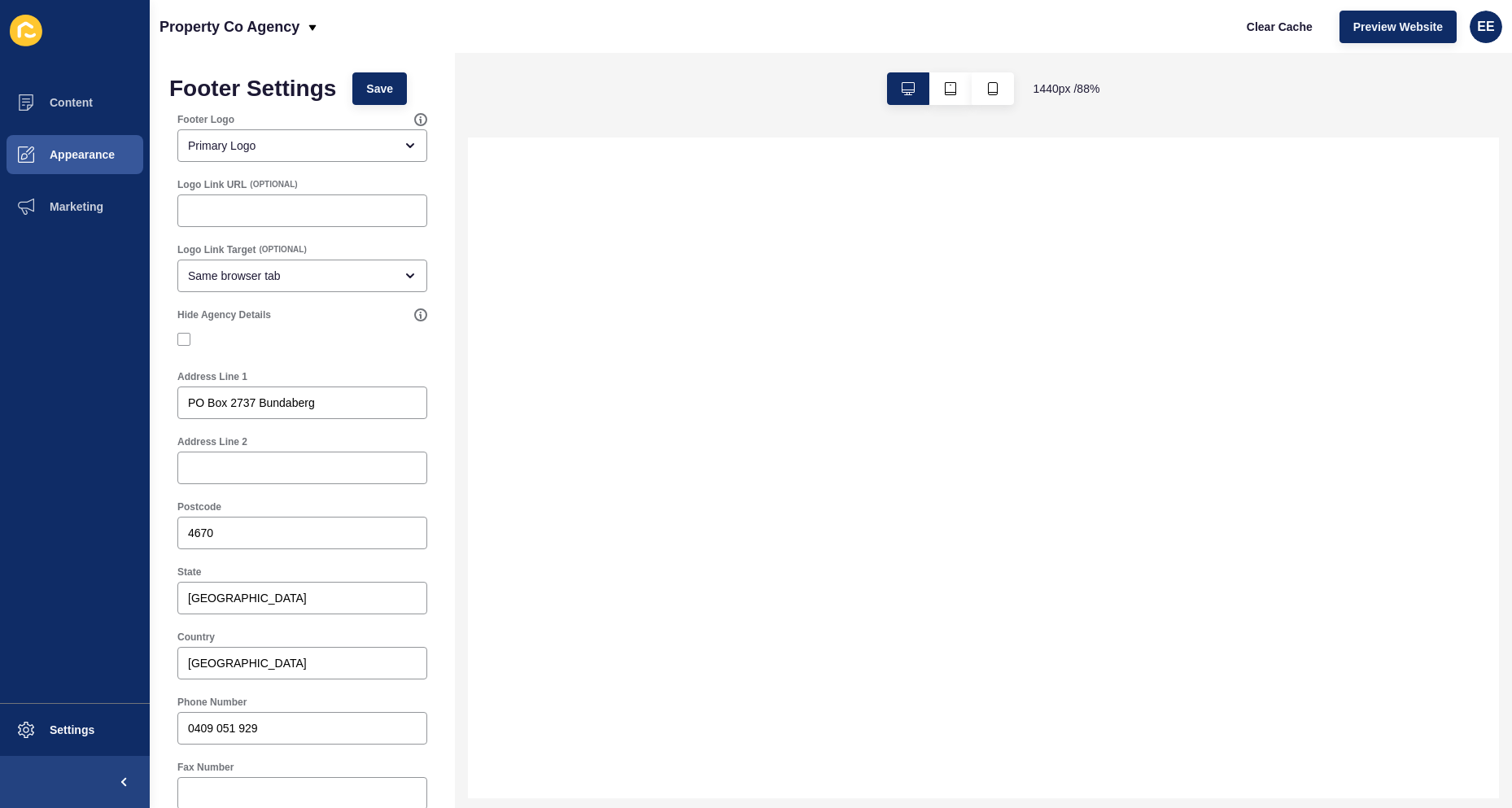
select select
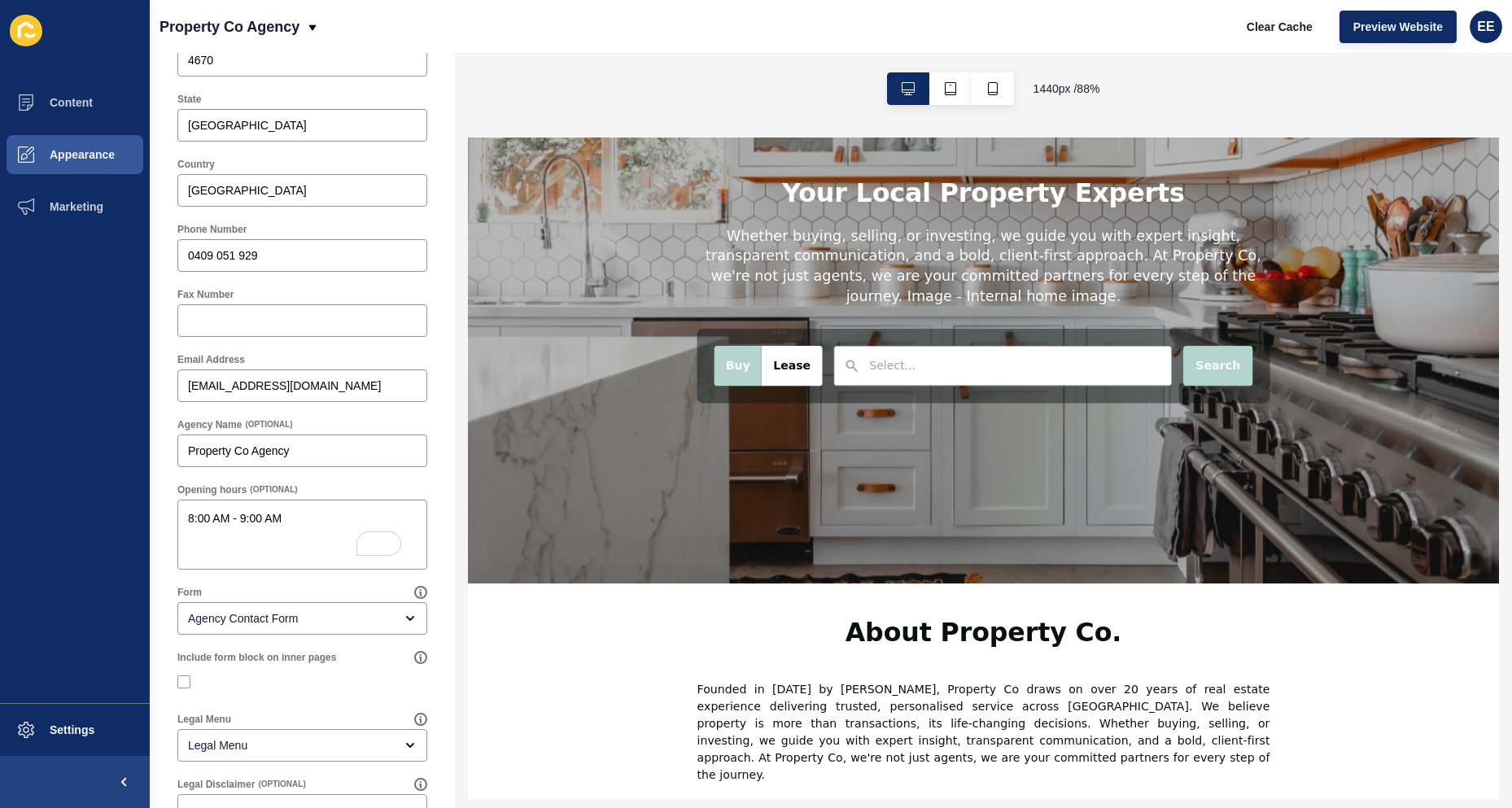
scroll to position [556, 0]
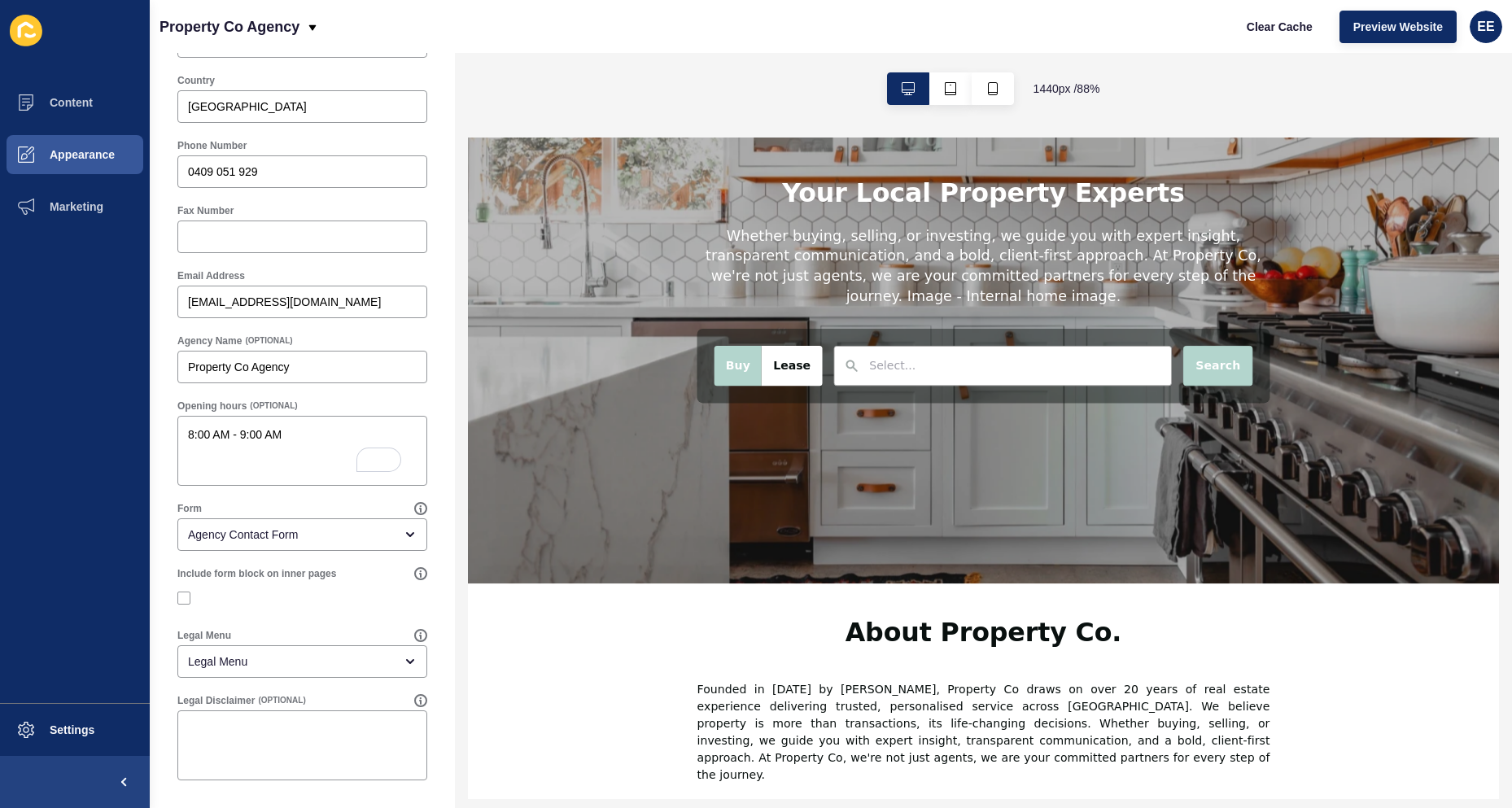
click at [183, 607] on div at bounding box center [302, 598] width 250 height 30
click at [299, 589] on div at bounding box center [302, 598] width 250 height 30
click at [190, 598] on input "Include form block on inner pages" at bounding box center [185, 598] width 11 height 11
checkbox input "true"
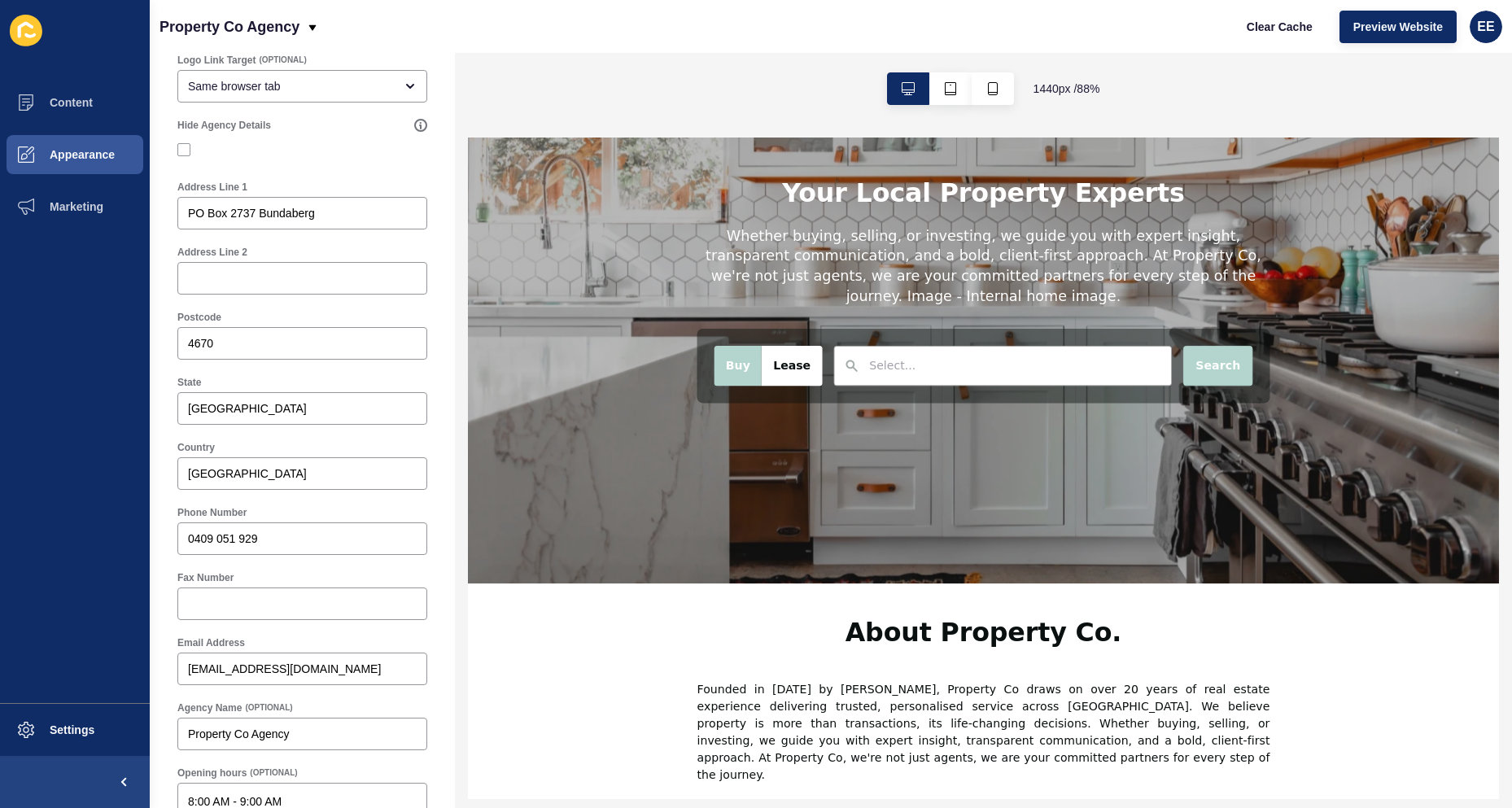
scroll to position [0, 0]
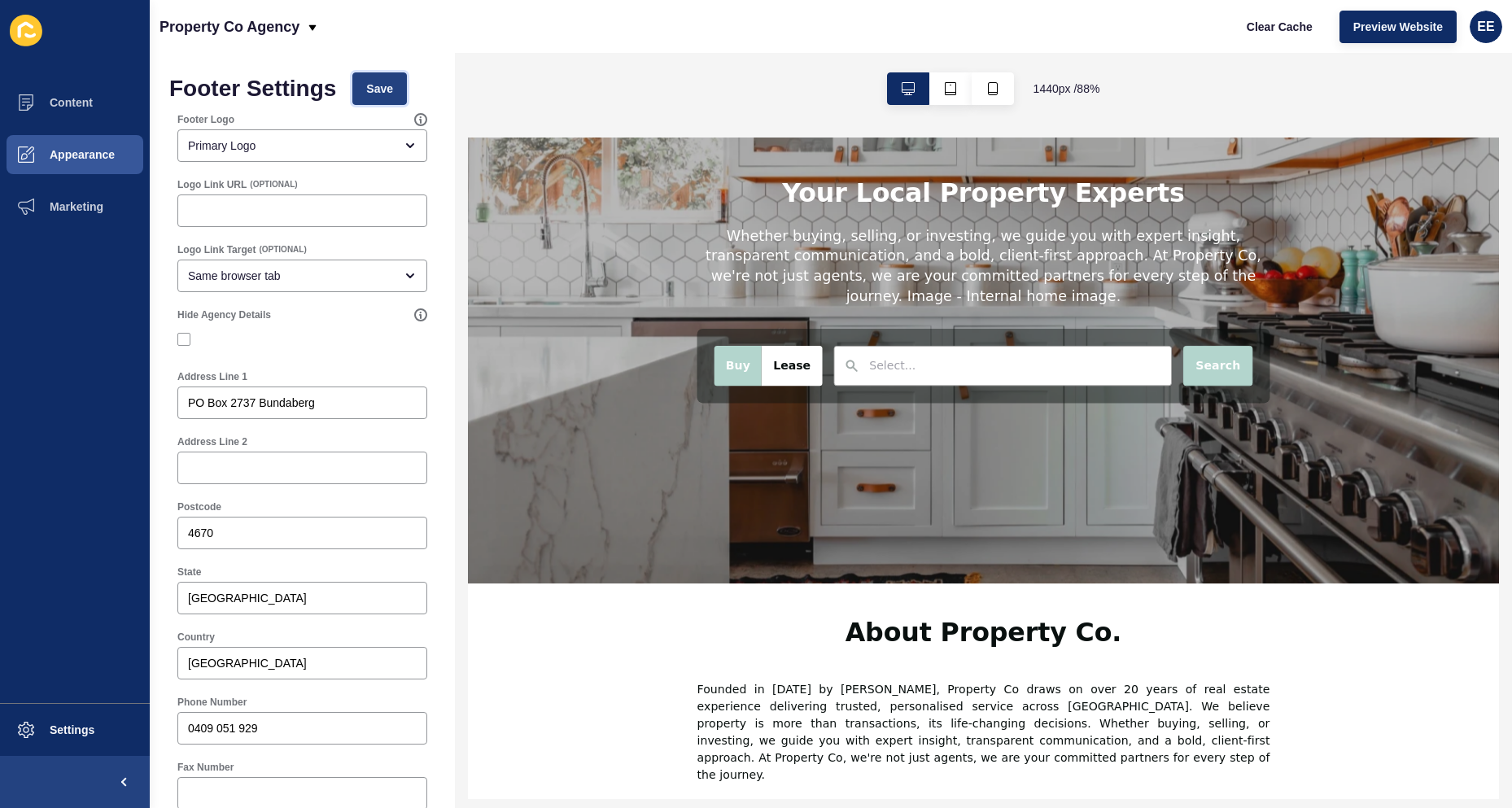
click at [375, 83] on span "Save" at bounding box center [379, 89] width 27 height 16
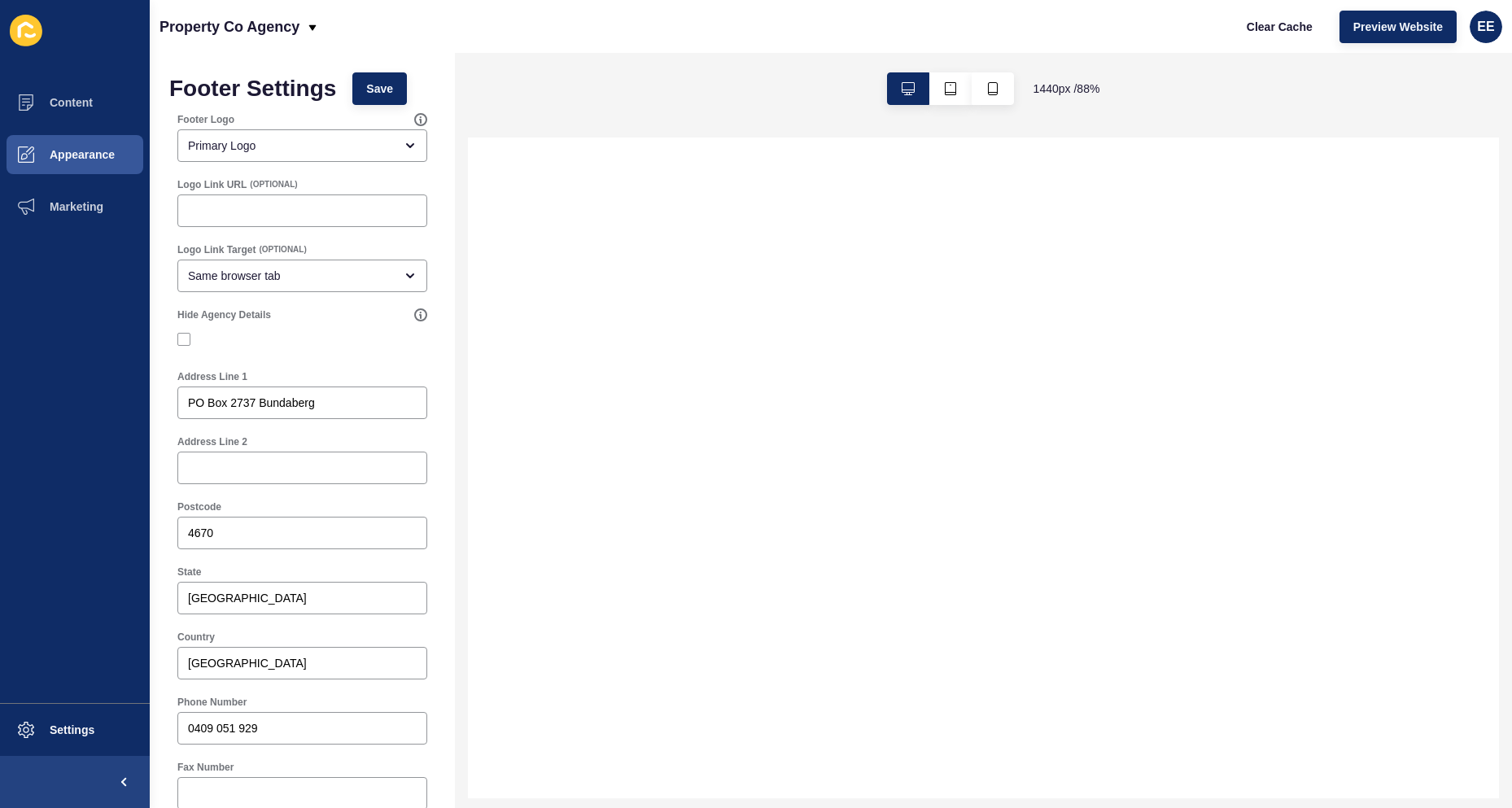
select select
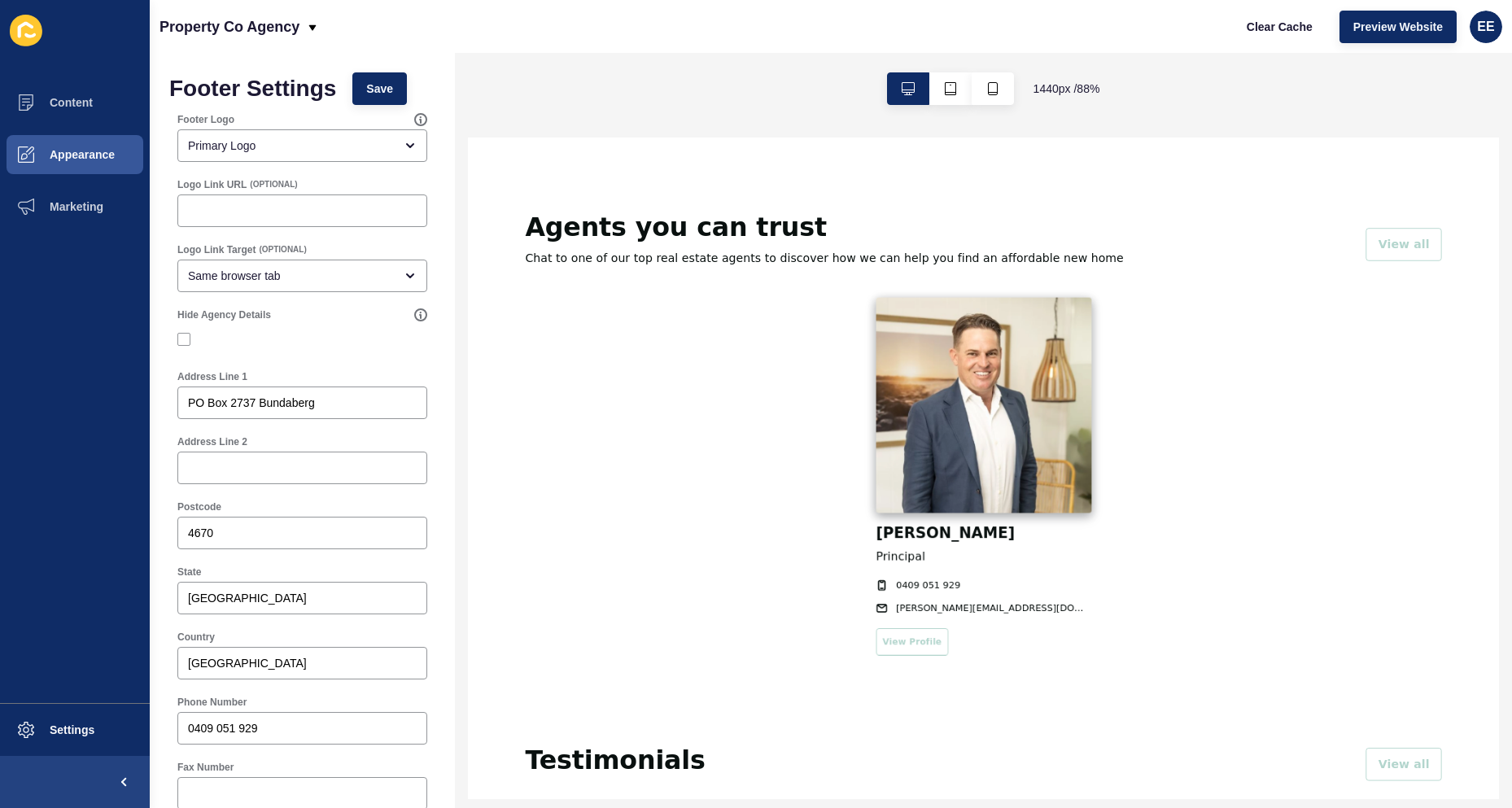
scroll to position [1546, 0]
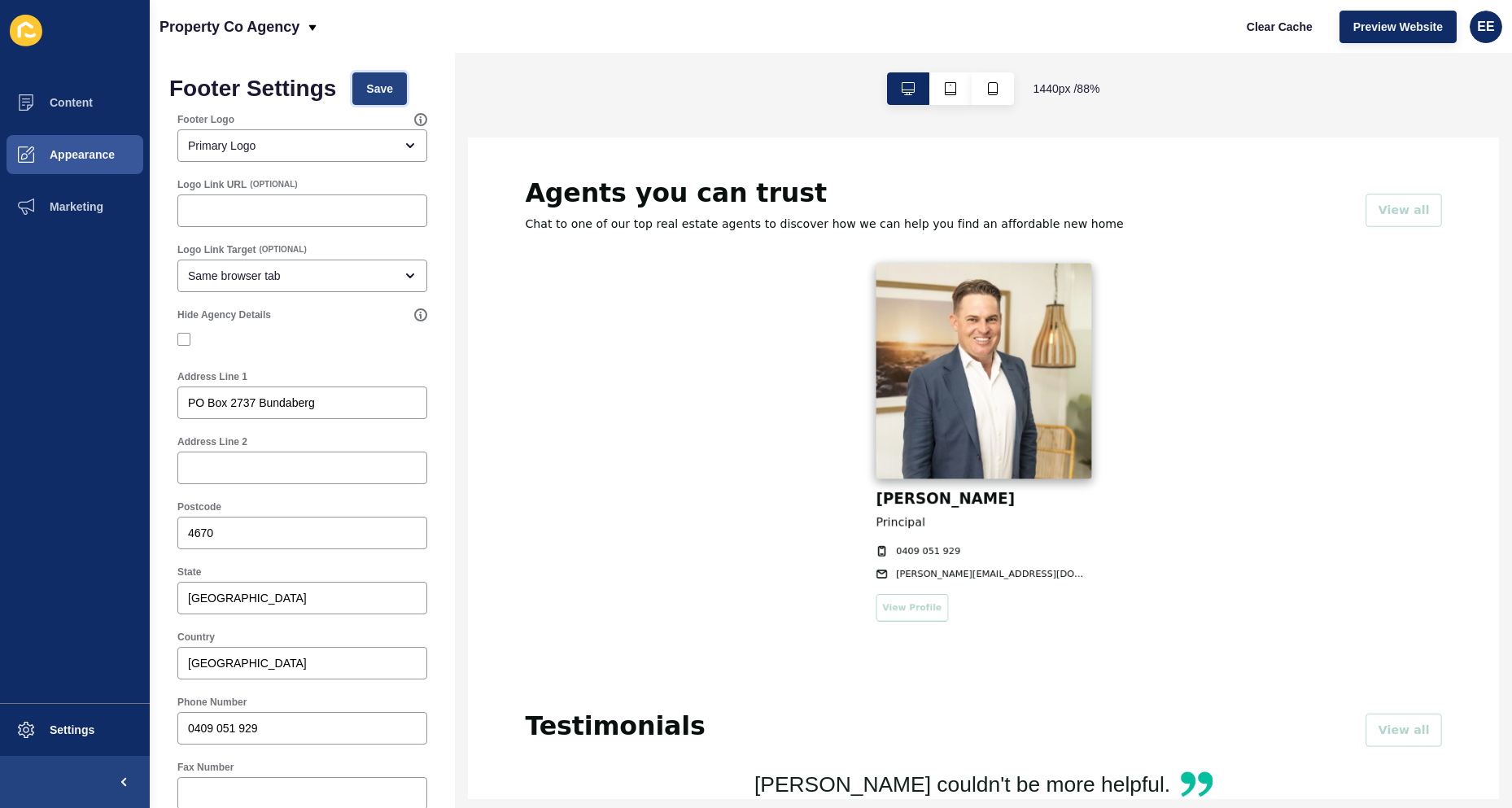
click at [384, 90] on span "Save" at bounding box center [379, 89] width 27 height 16
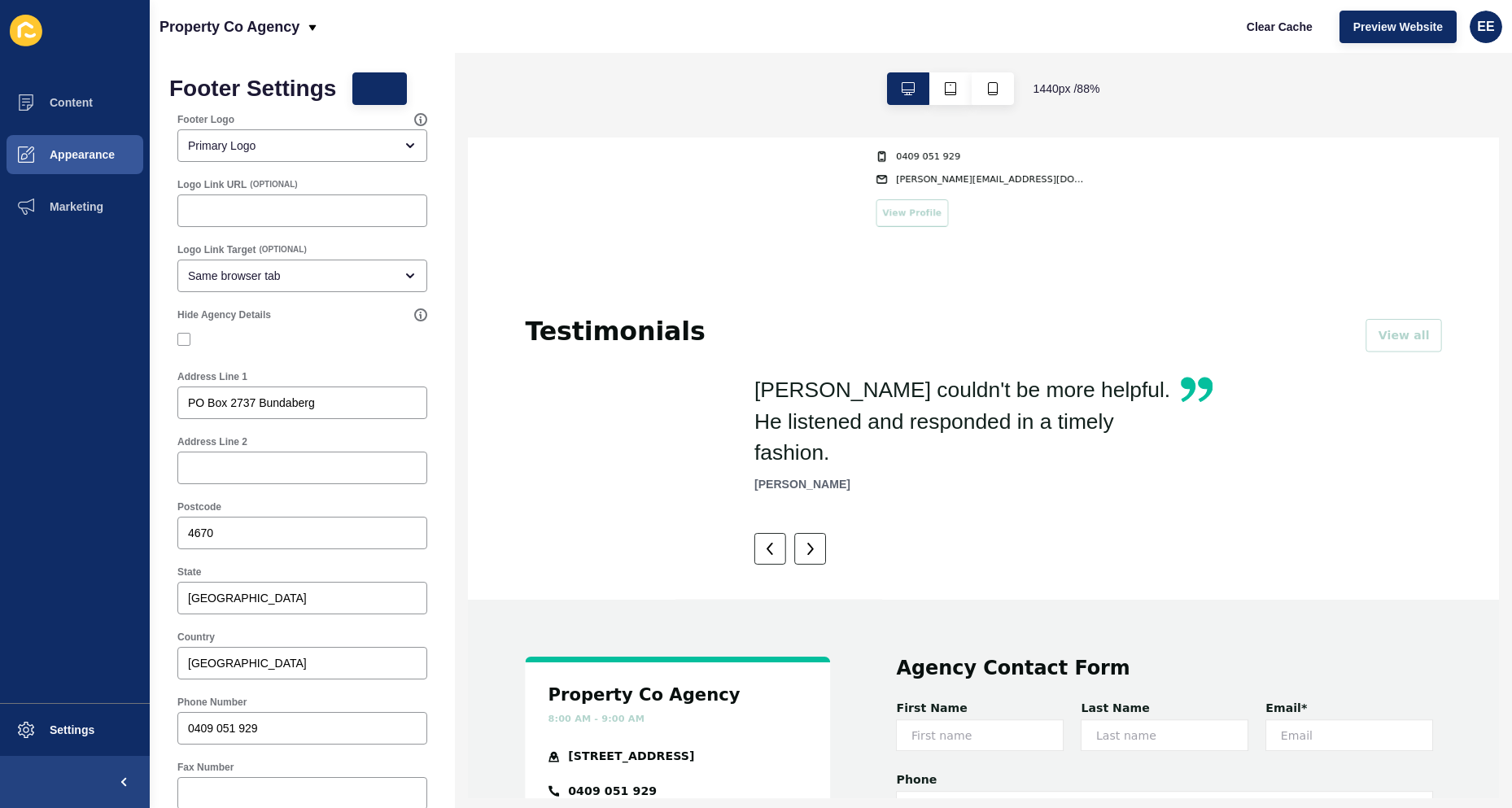
scroll to position [2034, 0]
